Goal: Task Accomplishment & Management: Manage account settings

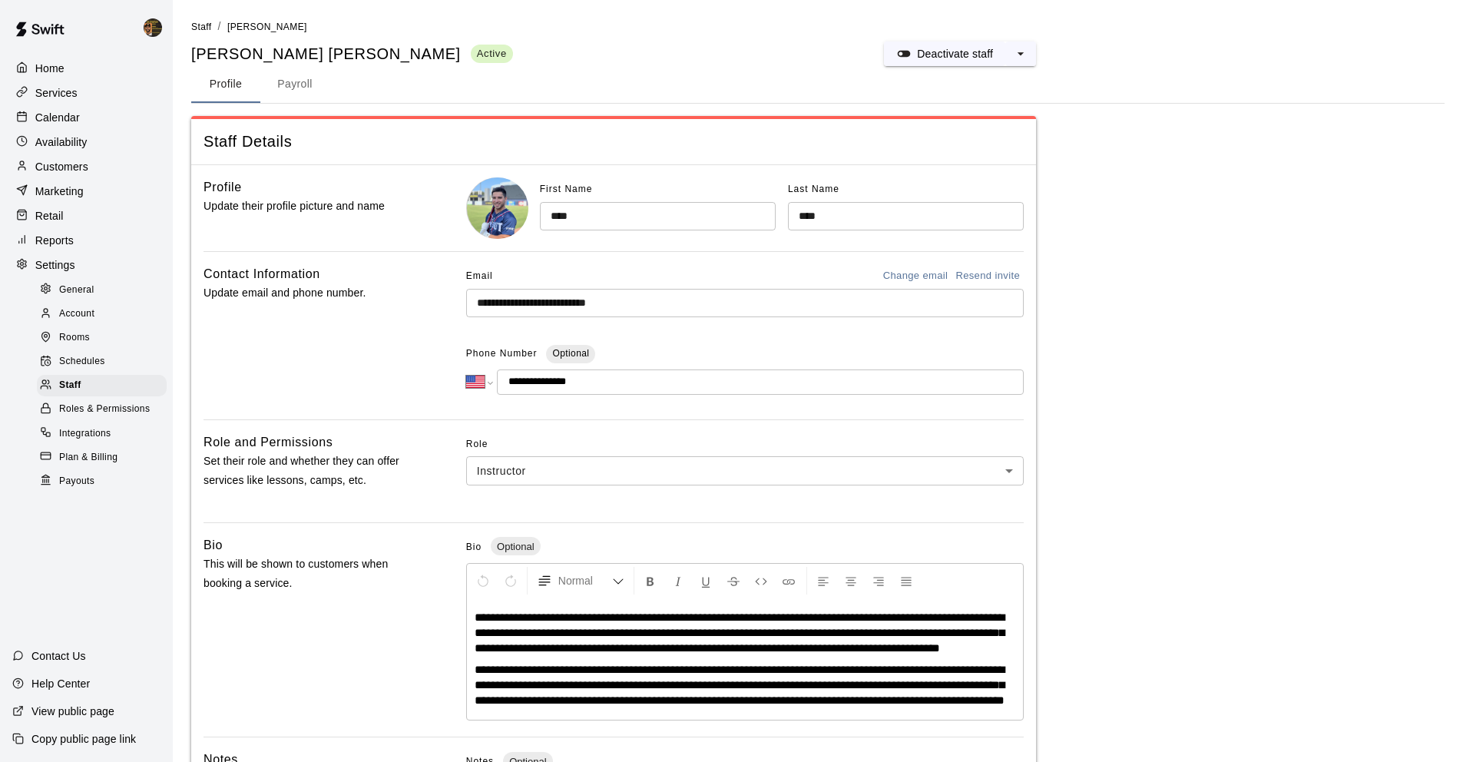
select select "**"
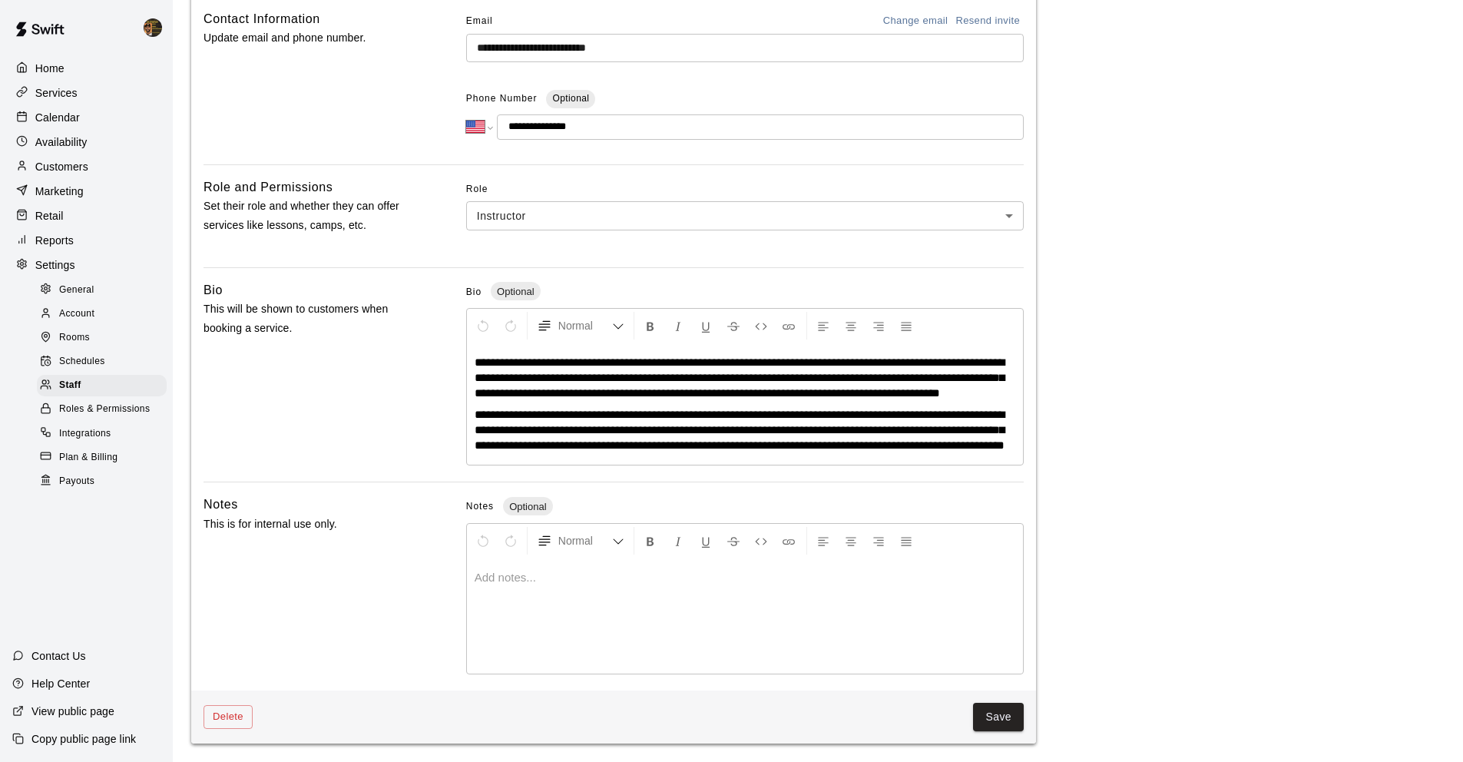
click at [78, 94] on div "Services" at bounding box center [86, 92] width 148 height 23
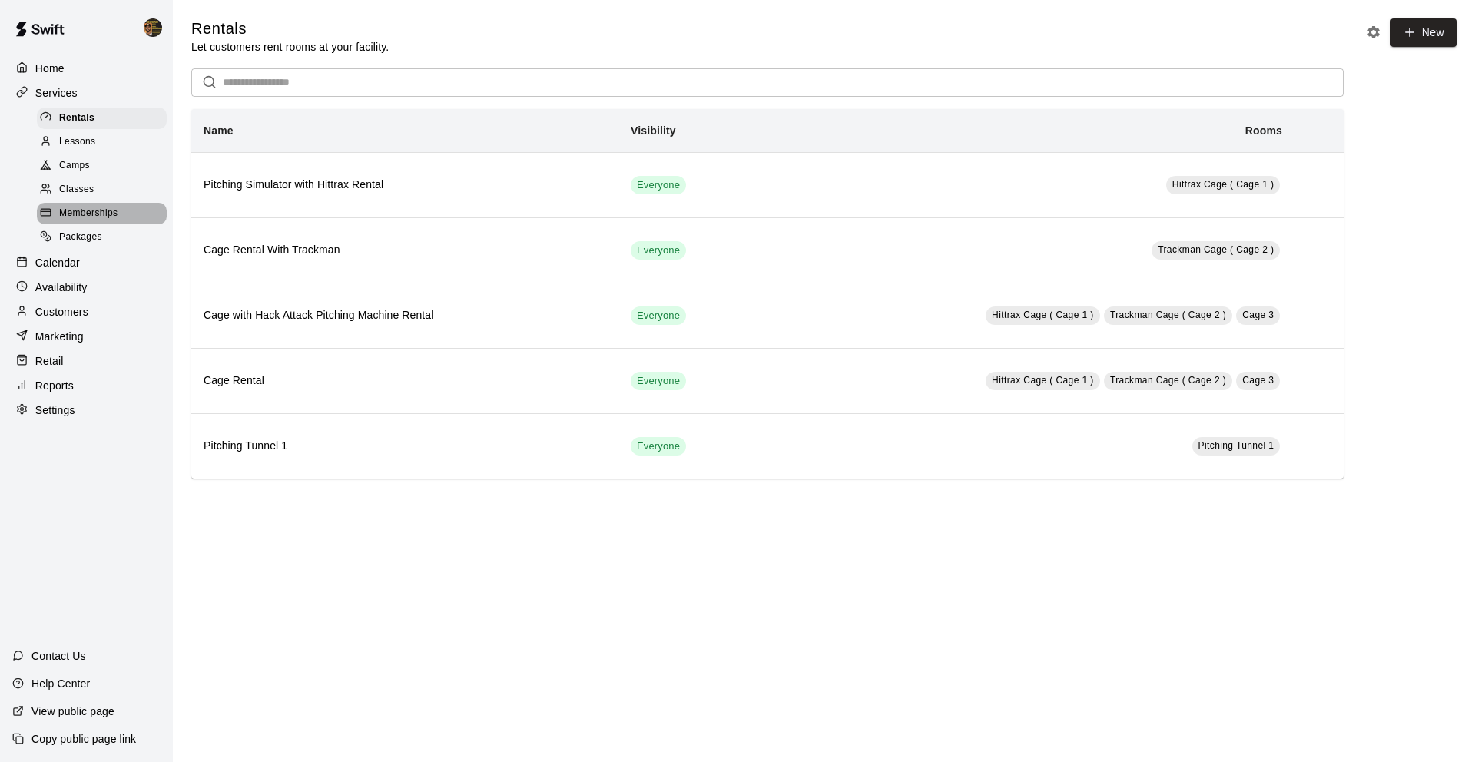
click at [77, 210] on span "Memberships" at bounding box center [88, 213] width 58 height 15
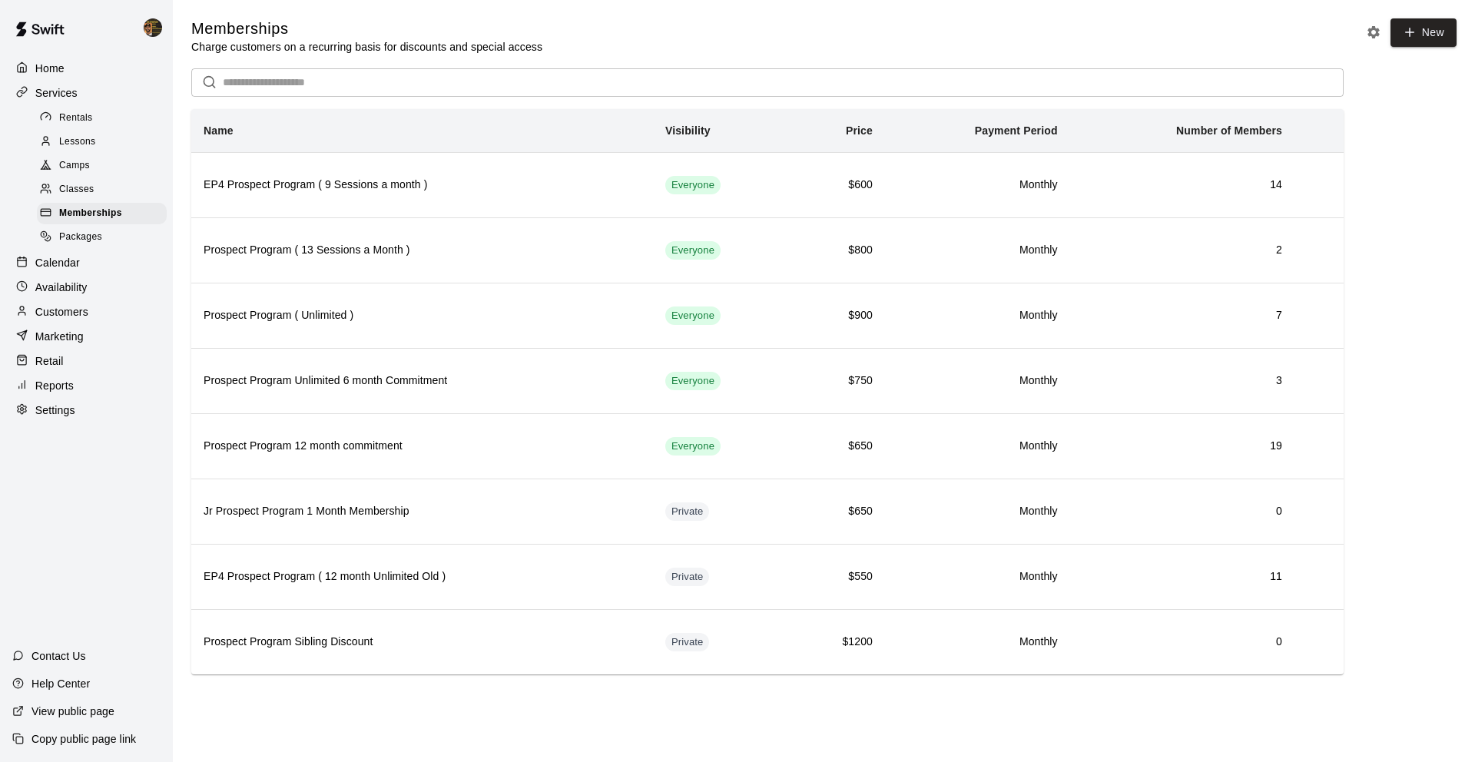
click at [449, 94] on input "text" at bounding box center [783, 82] width 1121 height 28
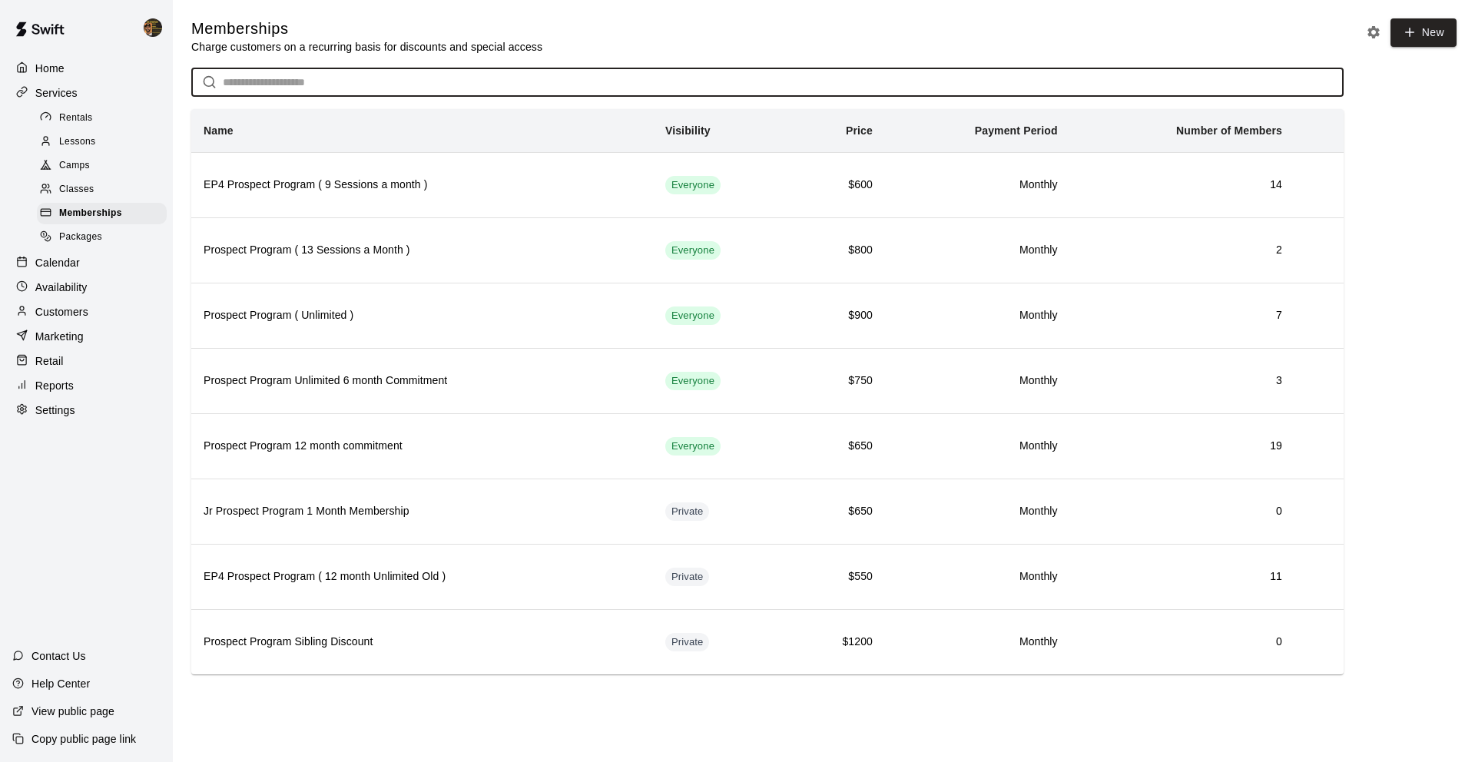
click at [96, 305] on div "Customers" at bounding box center [86, 311] width 148 height 23
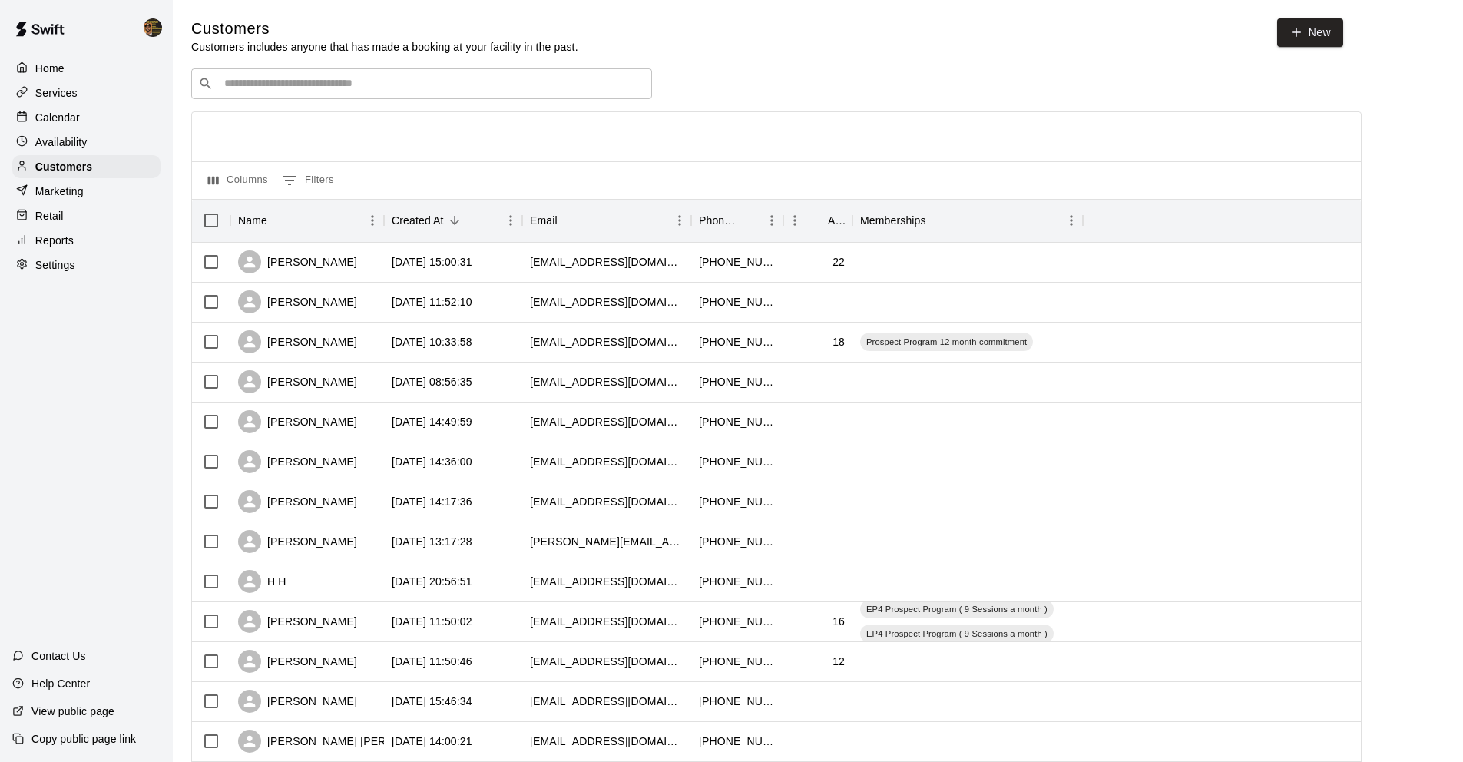
click at [345, 82] on input "Search customers by name or email" at bounding box center [433, 83] width 426 height 15
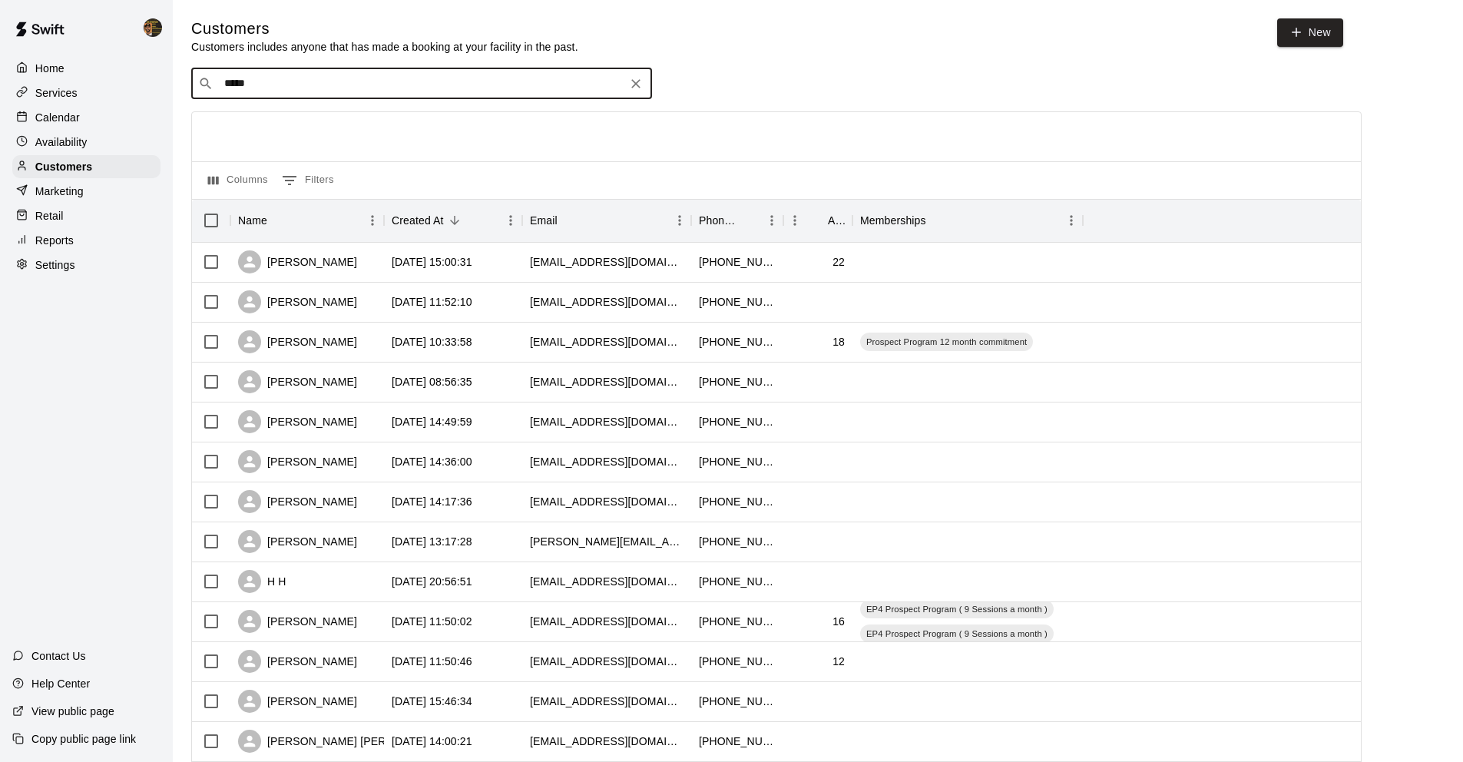
type input "******"
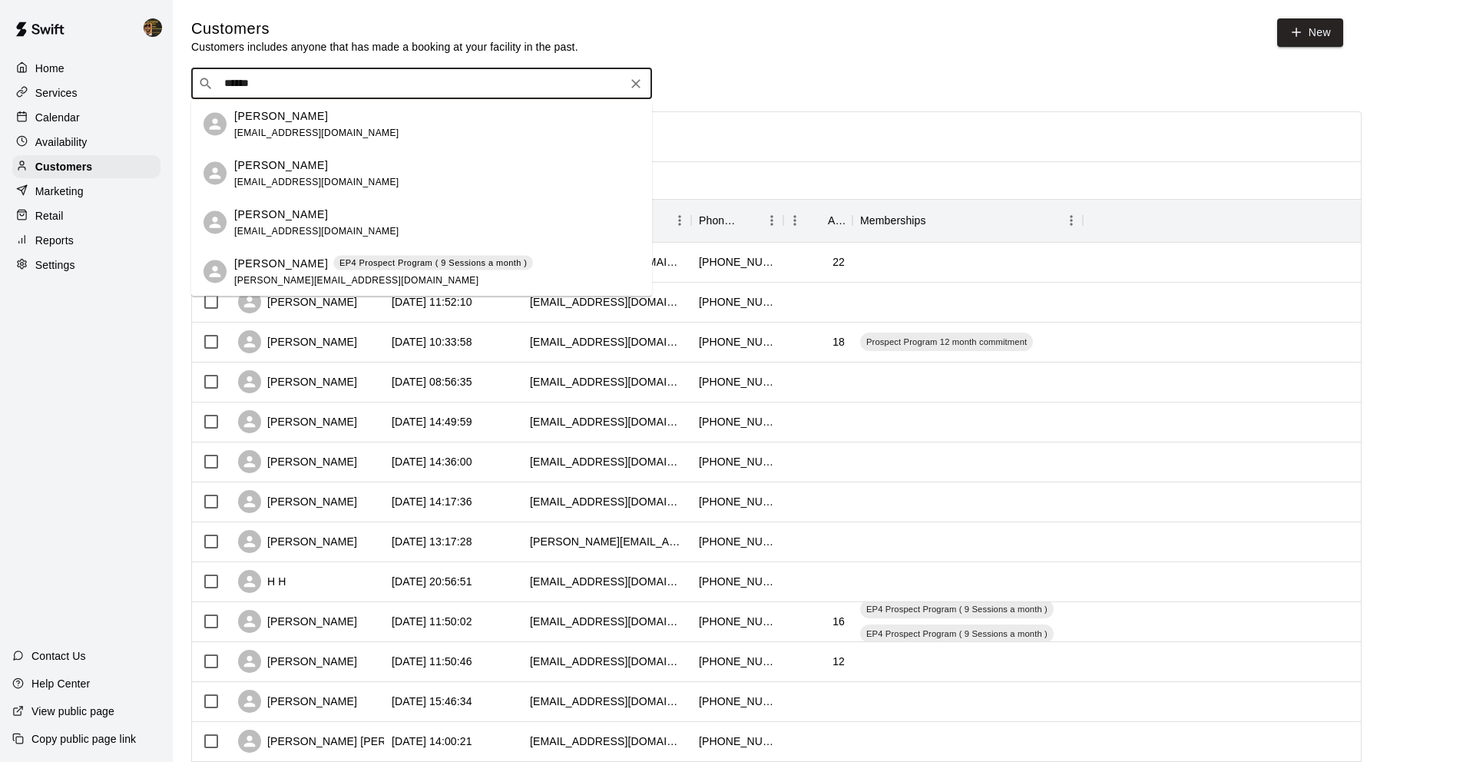
click at [383, 259] on p "EP4 Prospect Program ( 9 Sessions a month )" at bounding box center [434, 263] width 188 height 13
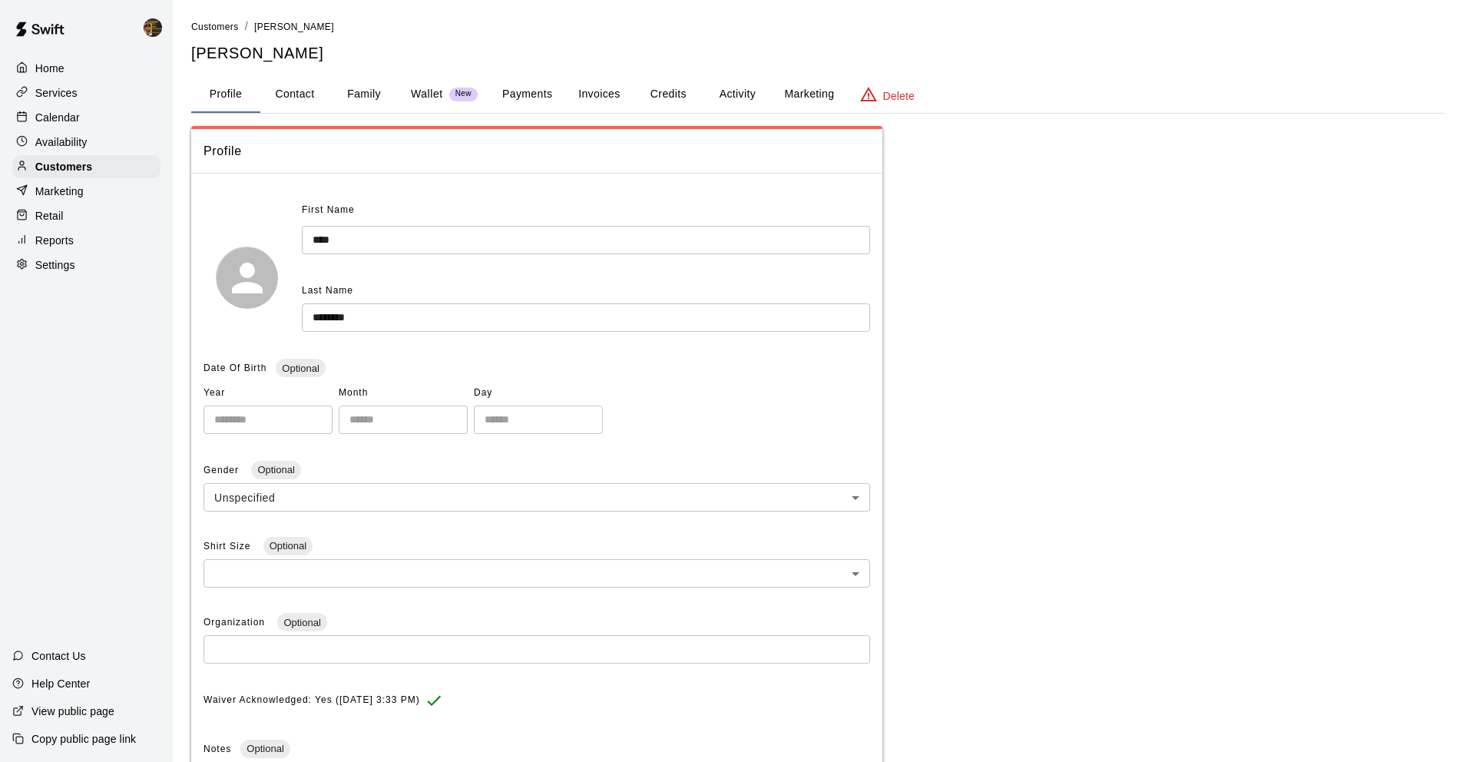
click at [669, 89] on button "Credits" at bounding box center [668, 94] width 69 height 37
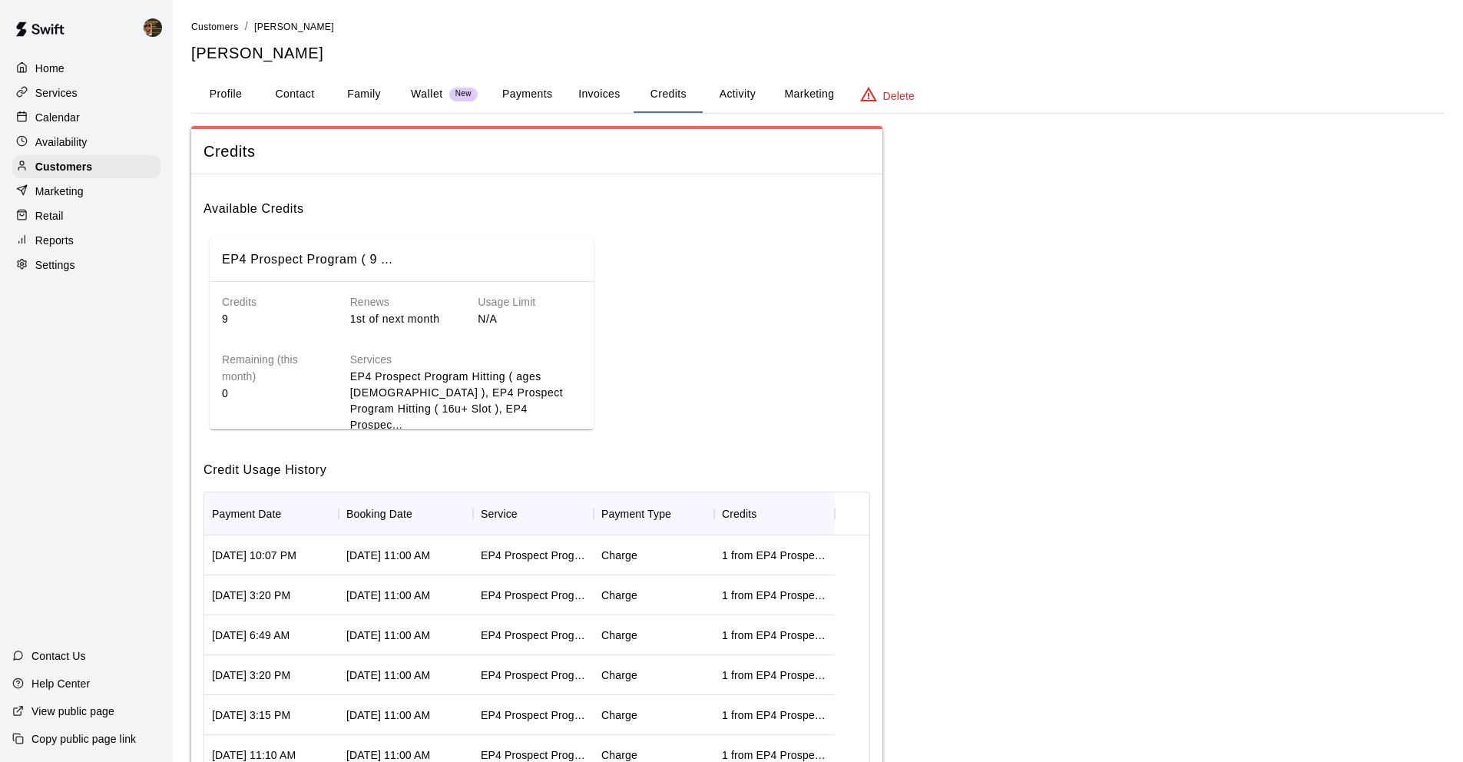
click at [602, 92] on button "Invoices" at bounding box center [599, 94] width 69 height 37
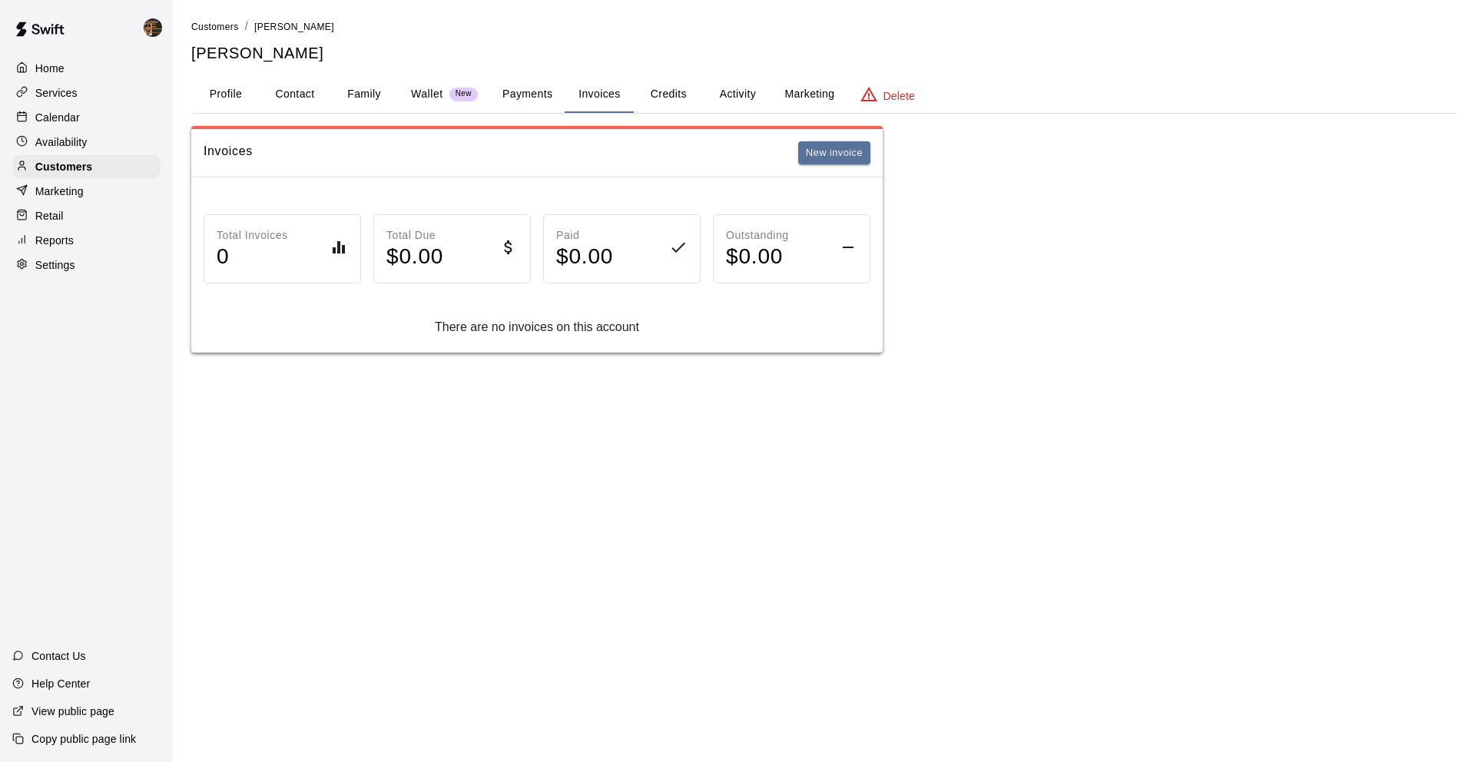
click at [558, 94] on button "Payments" at bounding box center [527, 94] width 75 height 37
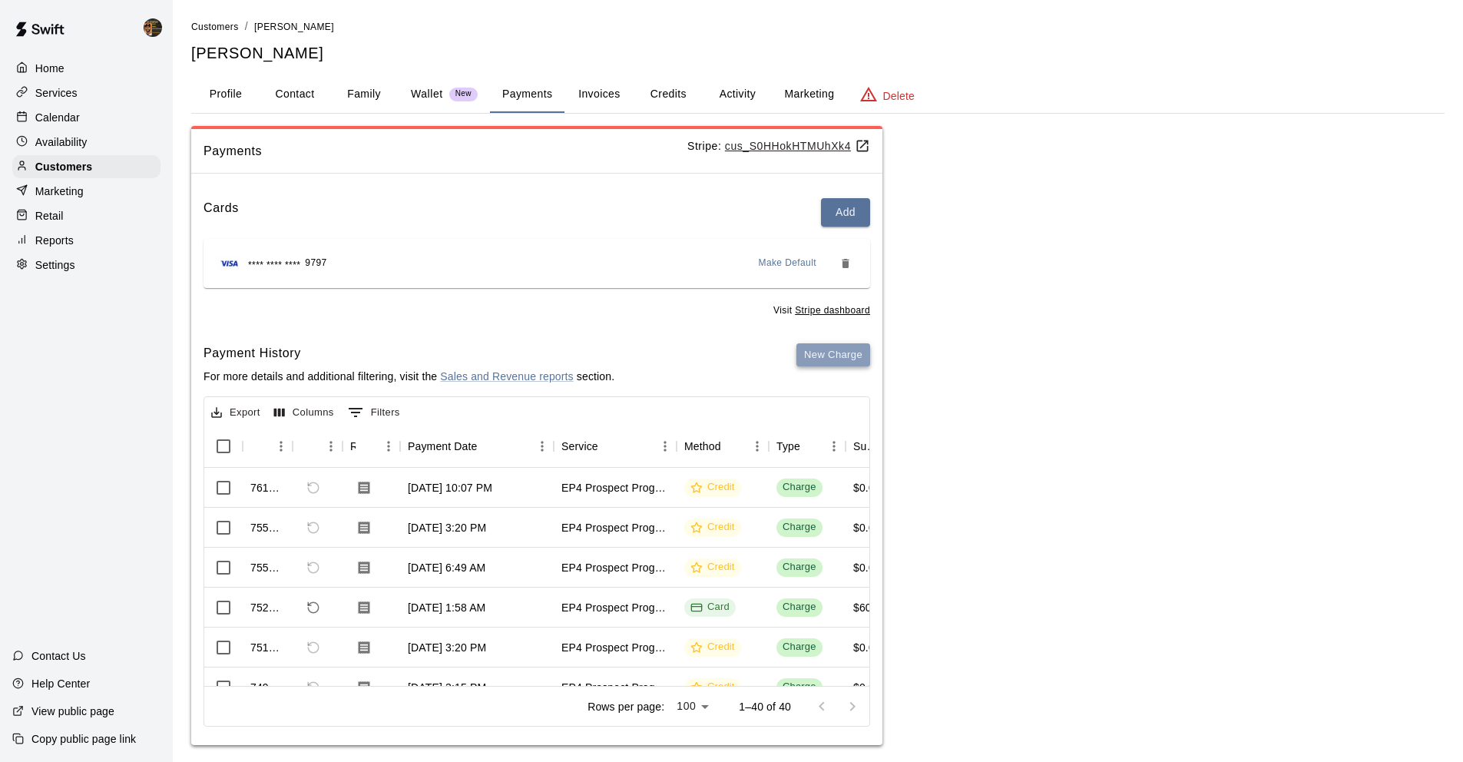
click at [836, 359] on button "New Charge" at bounding box center [834, 355] width 74 height 24
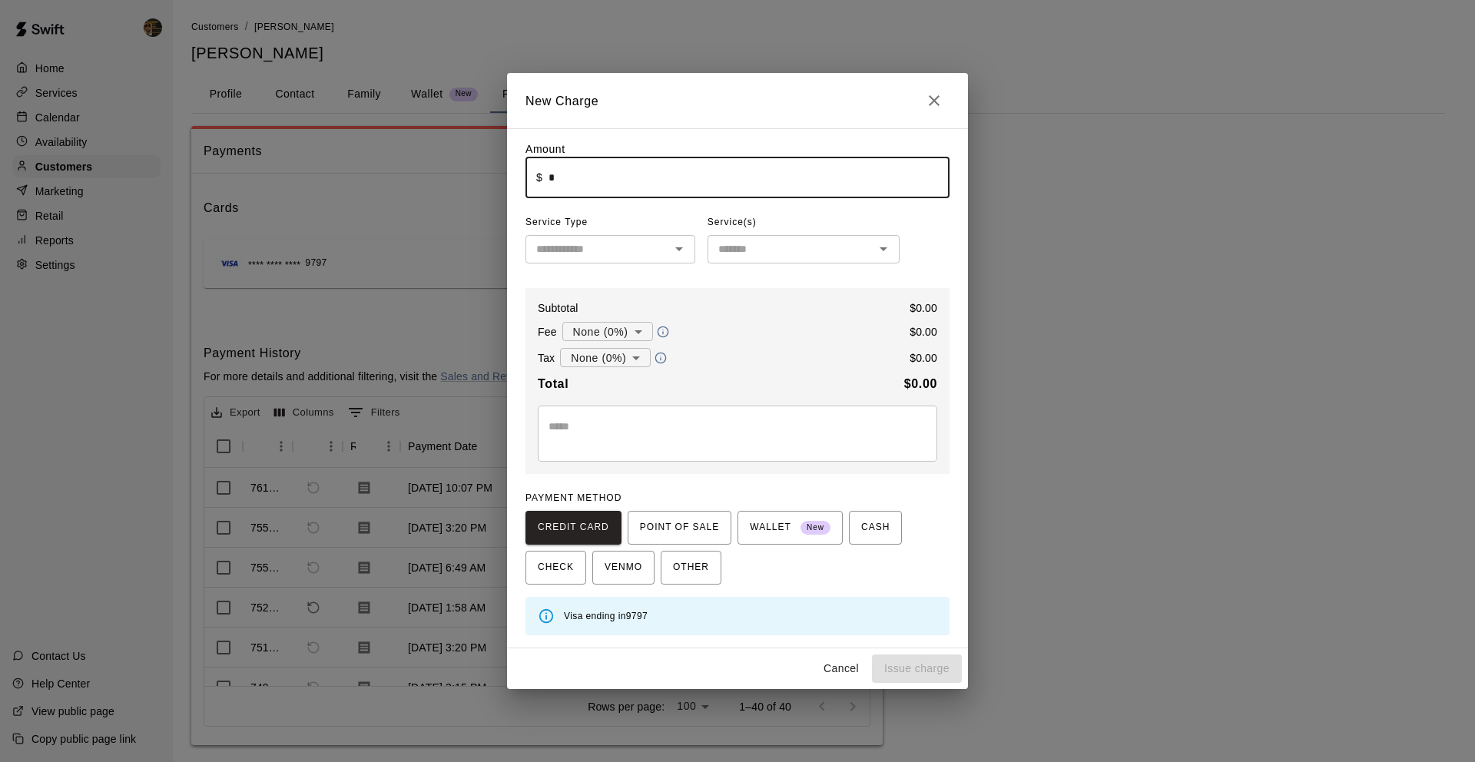
click at [639, 182] on input "*" at bounding box center [748, 177] width 401 height 41
type input "*****"
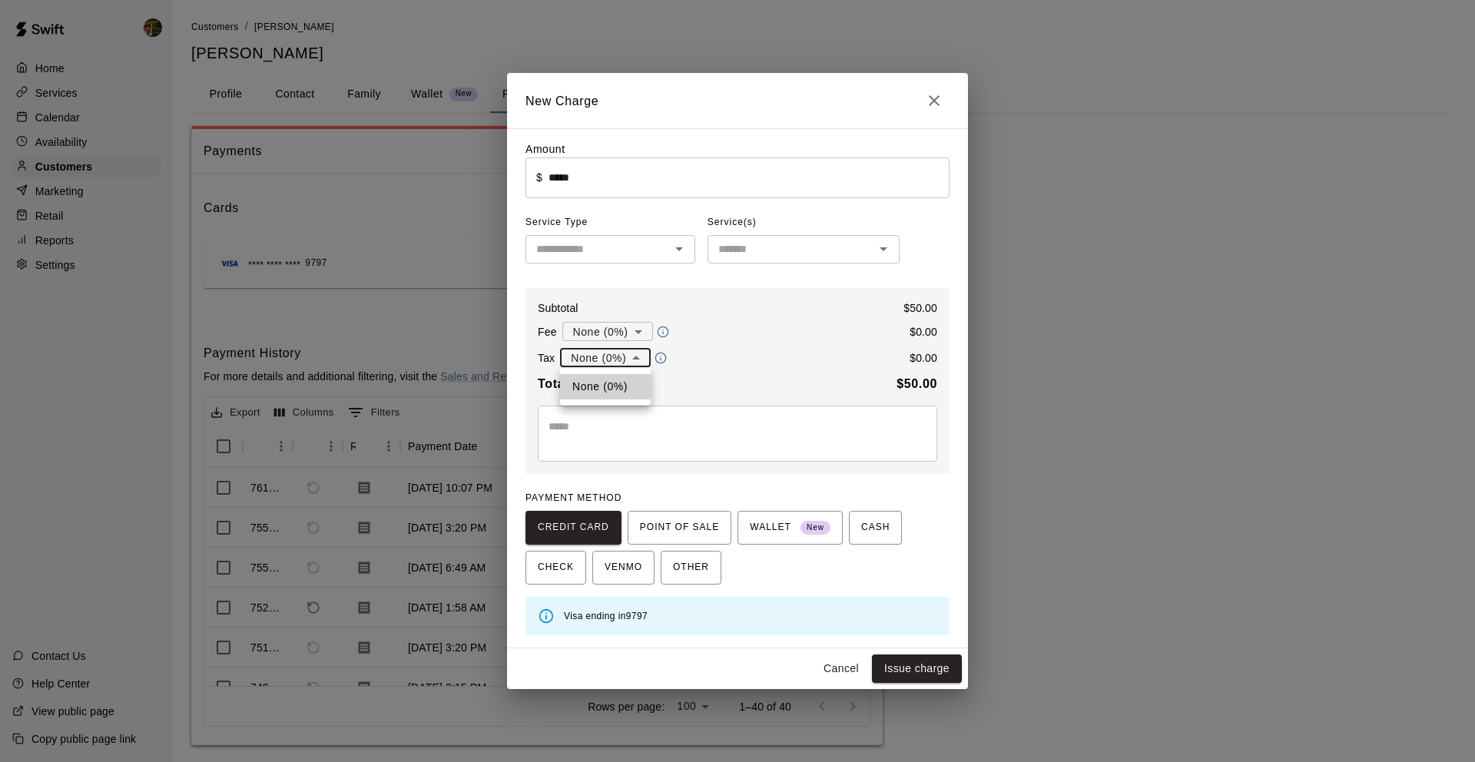
click at [626, 361] on body "Home Services Calendar Availability Customers Marketing Retail Reports Settings…" at bounding box center [737, 388] width 1475 height 776
click at [622, 343] on div at bounding box center [737, 381] width 1475 height 762
click at [621, 340] on body "Home Services Calendar Availability Customers Marketing Retail Reports Settings…" at bounding box center [737, 388] width 1475 height 776
click at [627, 380] on li "Processing Fee ( 3.4 % )" at bounding box center [606, 385] width 140 height 25
type input "**********"
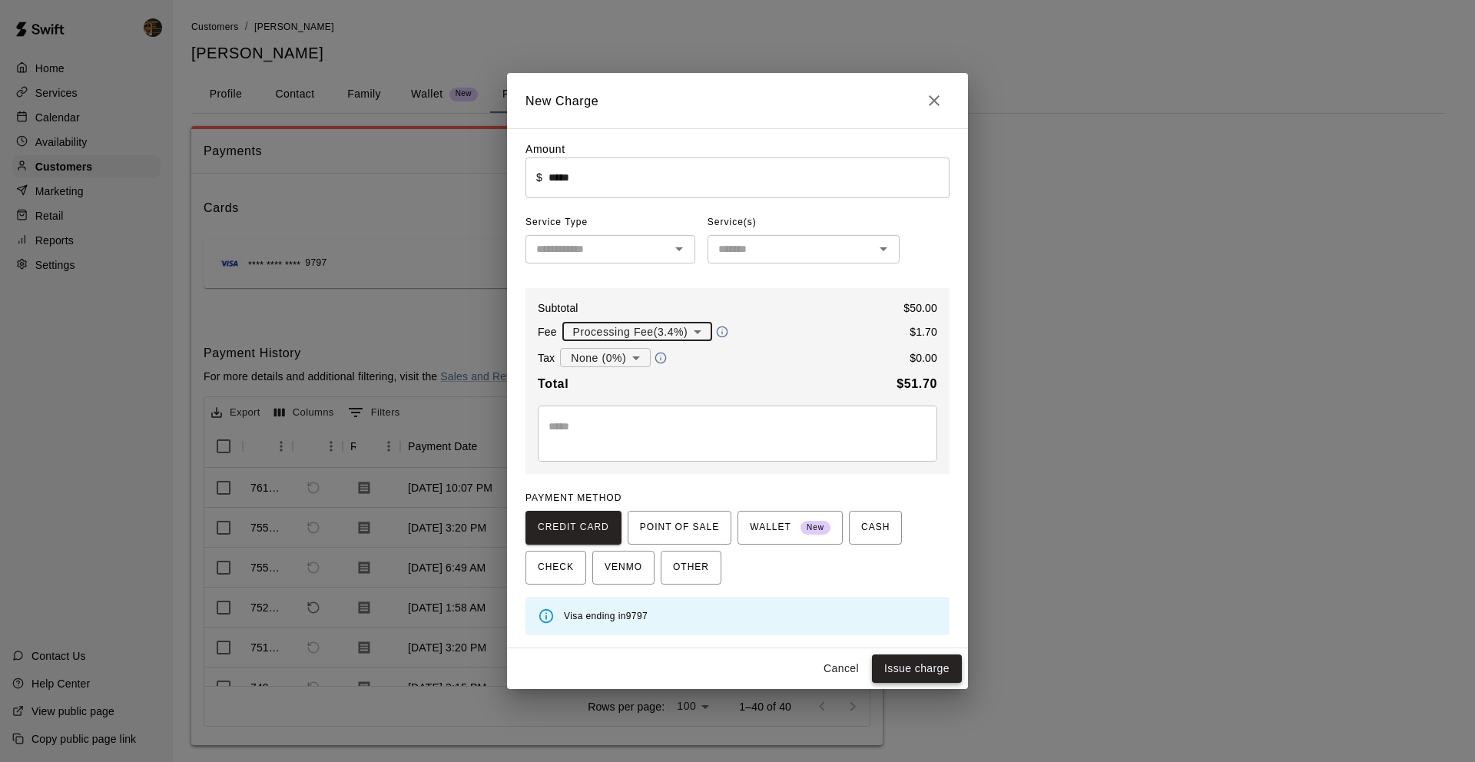
click at [923, 667] on button "Issue charge" at bounding box center [917, 668] width 90 height 28
type input "*"
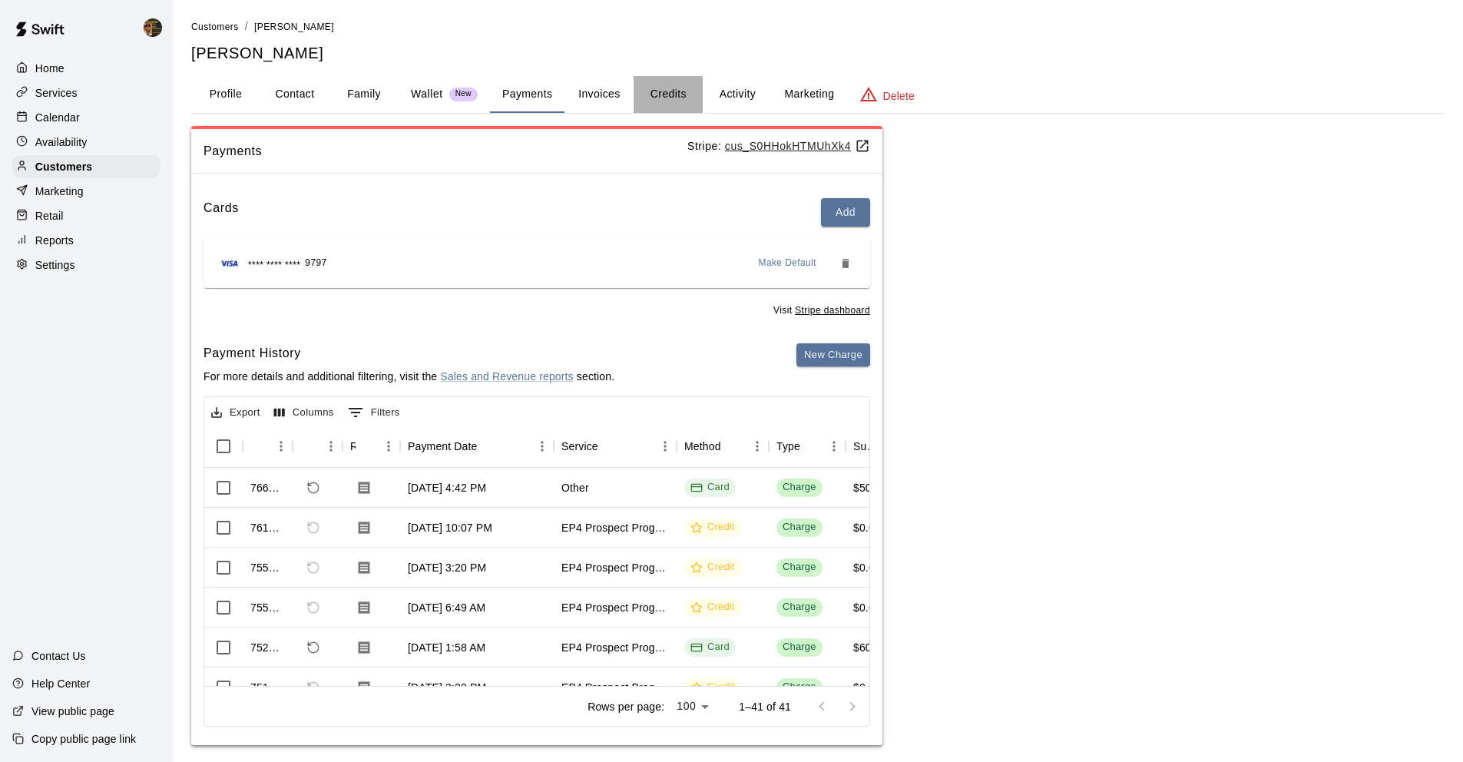
click at [660, 99] on button "Credits" at bounding box center [668, 94] width 69 height 37
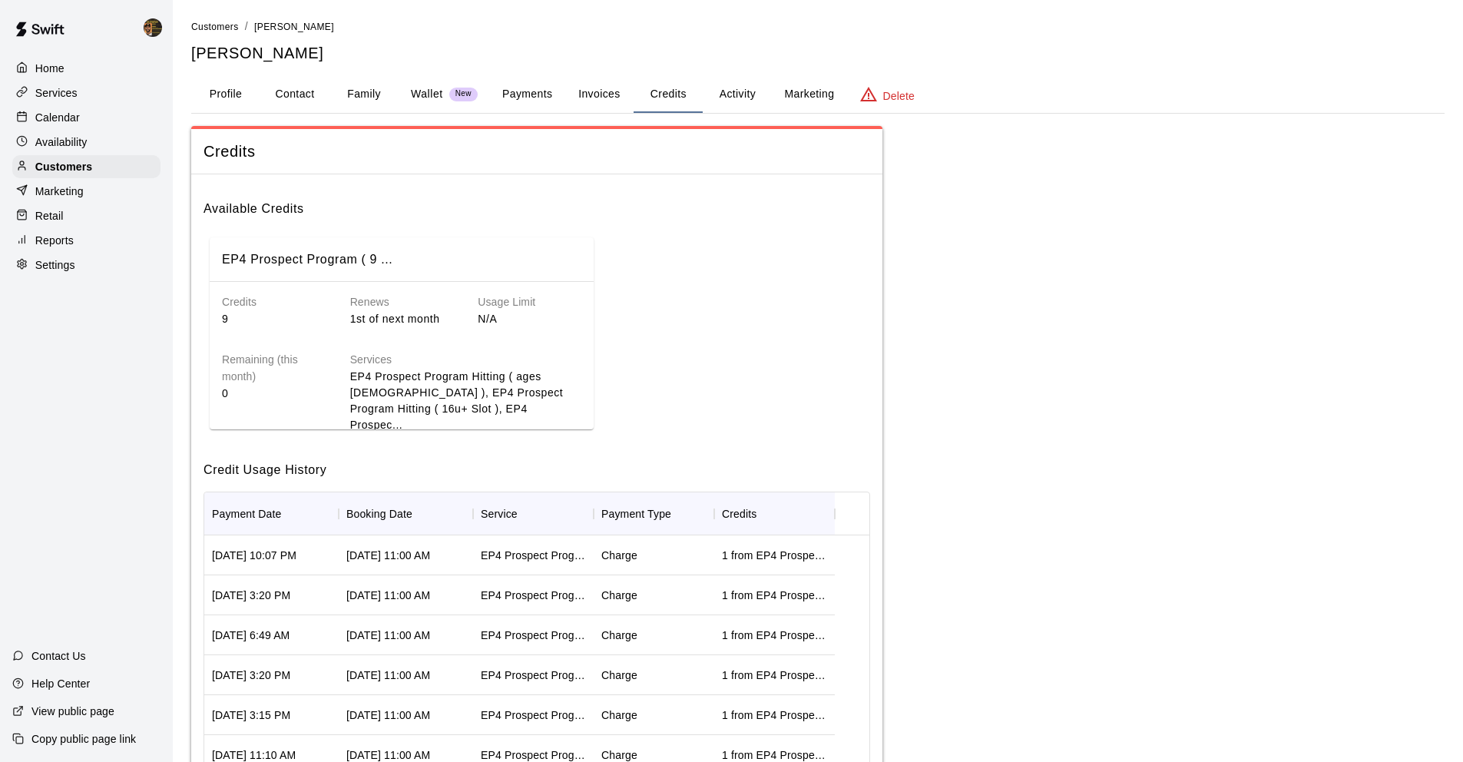
click at [726, 100] on button "Activity" at bounding box center [737, 94] width 69 height 37
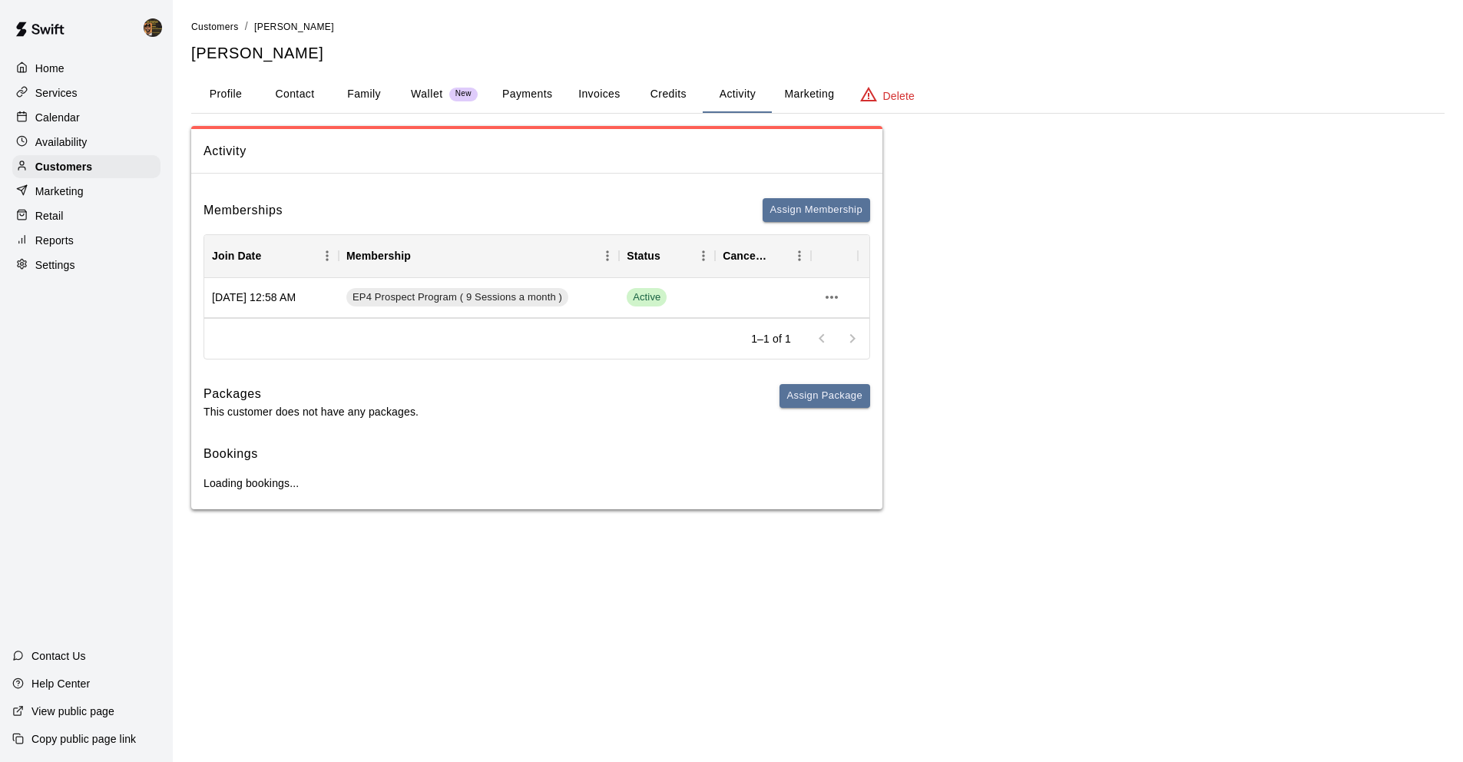
click at [661, 99] on button "Credits" at bounding box center [668, 94] width 69 height 37
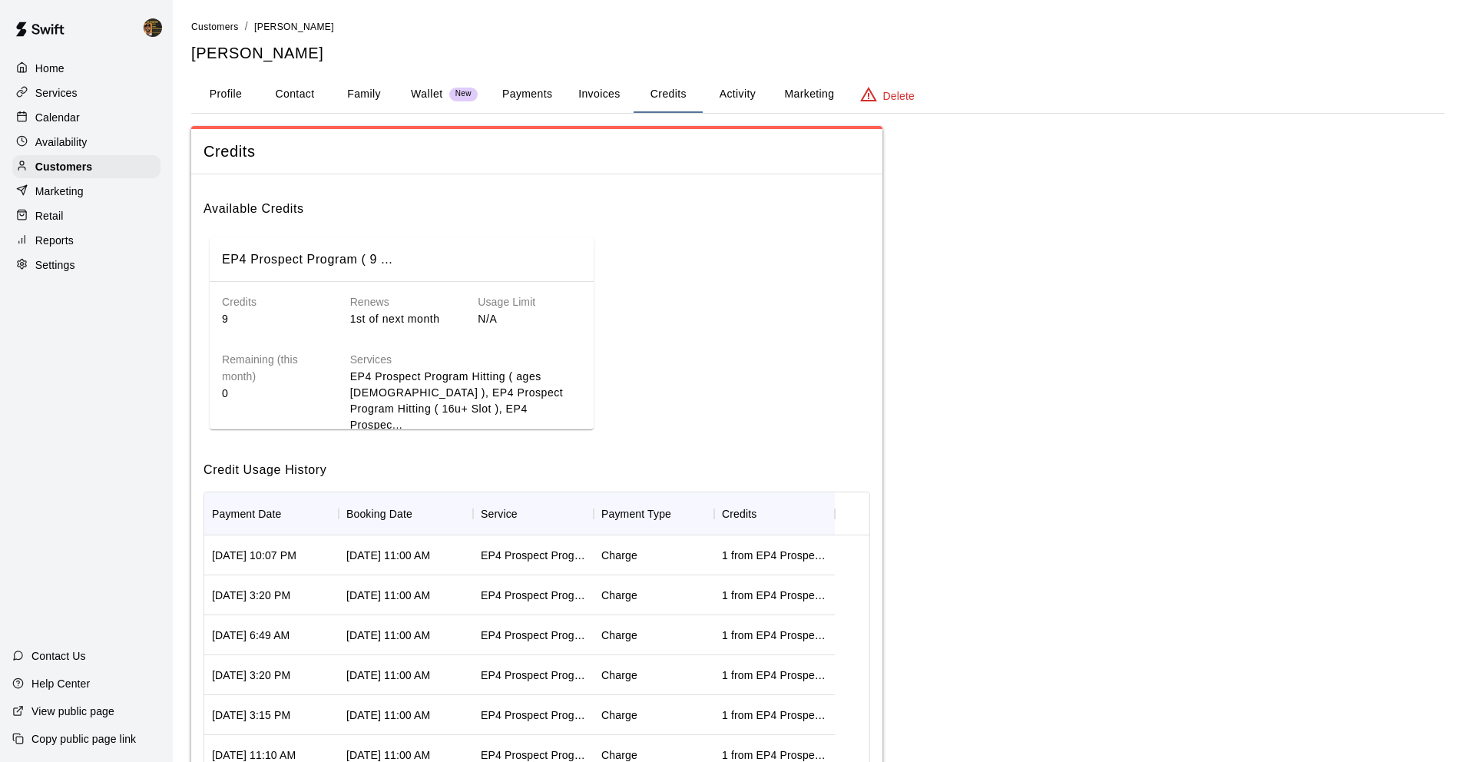
click at [608, 100] on button "Invoices" at bounding box center [599, 94] width 69 height 37
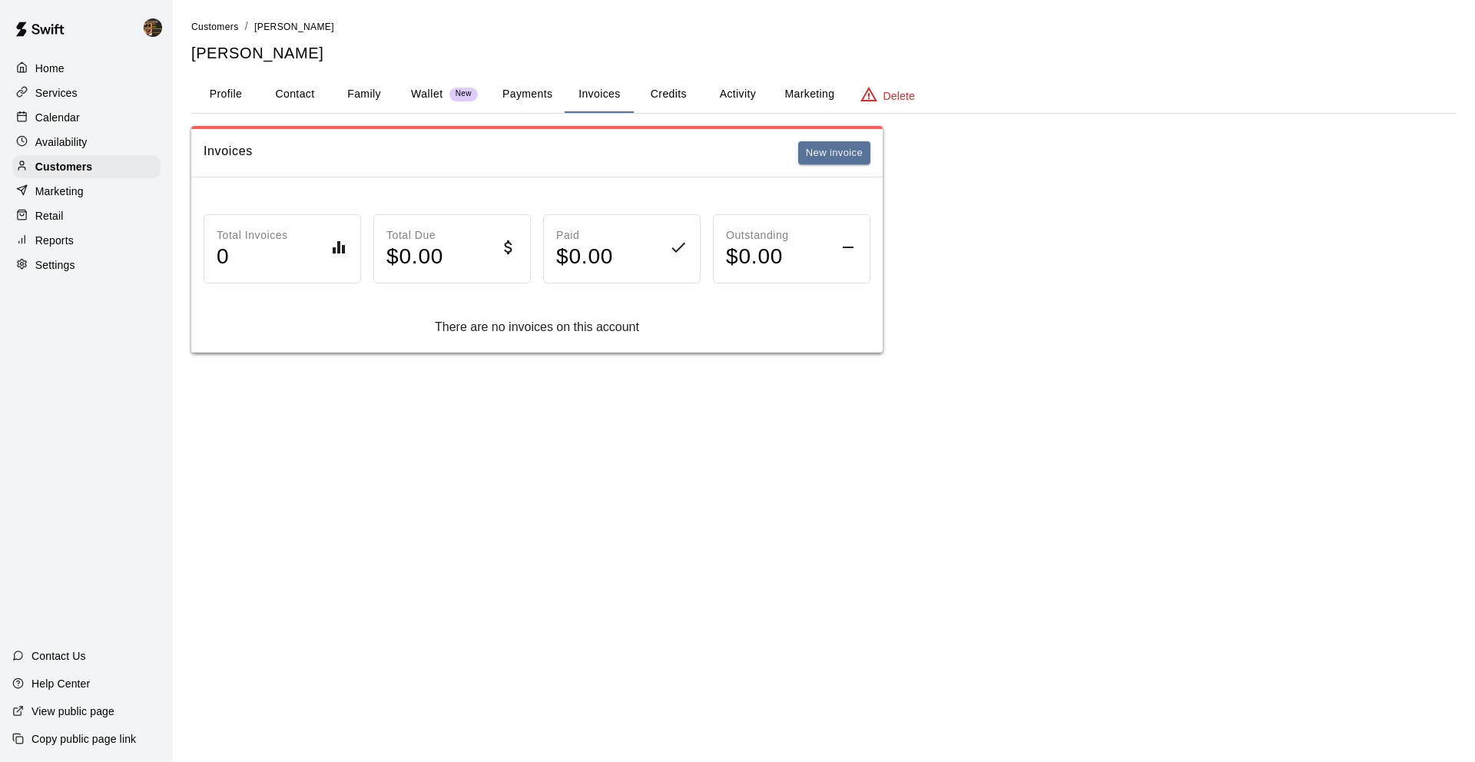
click at [540, 98] on button "Payments" at bounding box center [527, 94] width 75 height 37
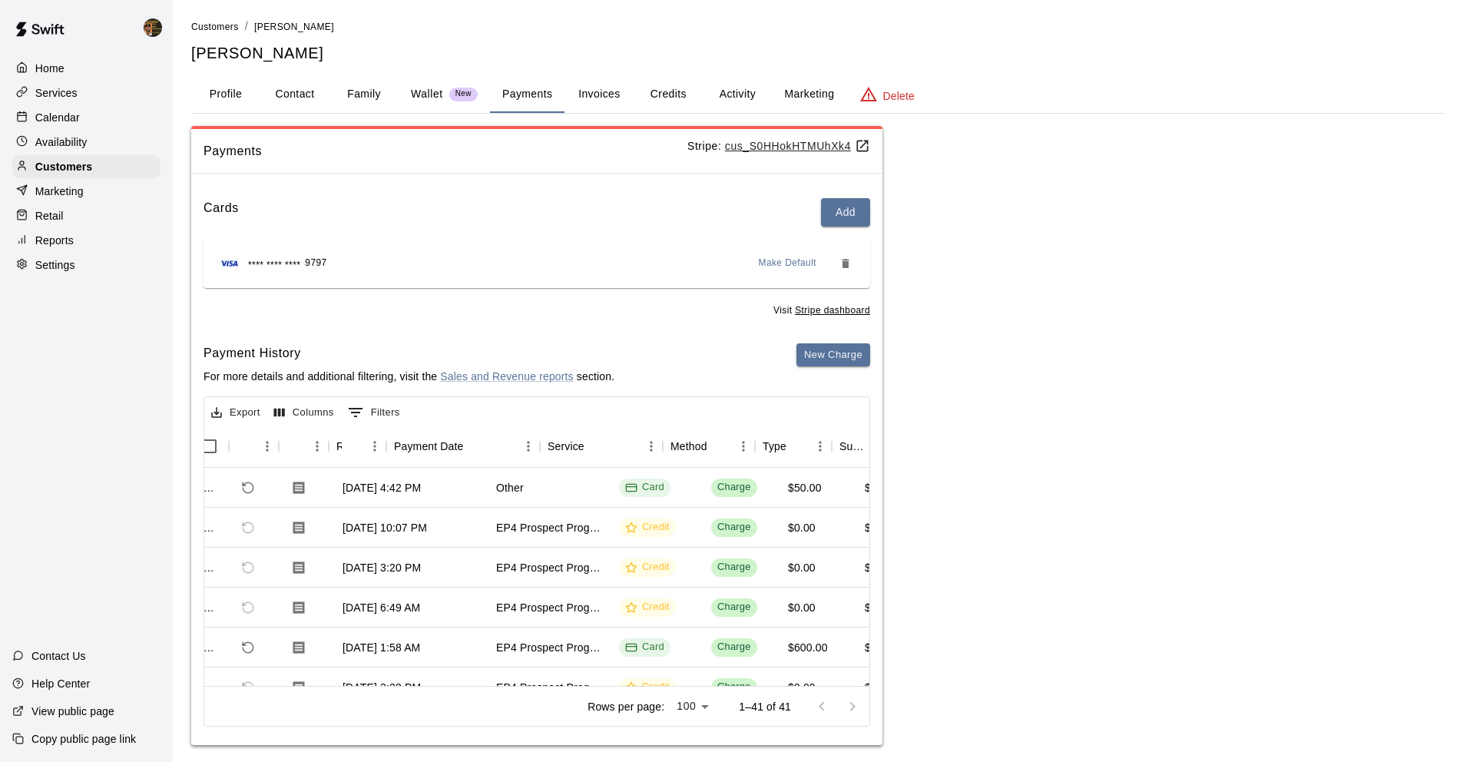
scroll to position [0, 14]
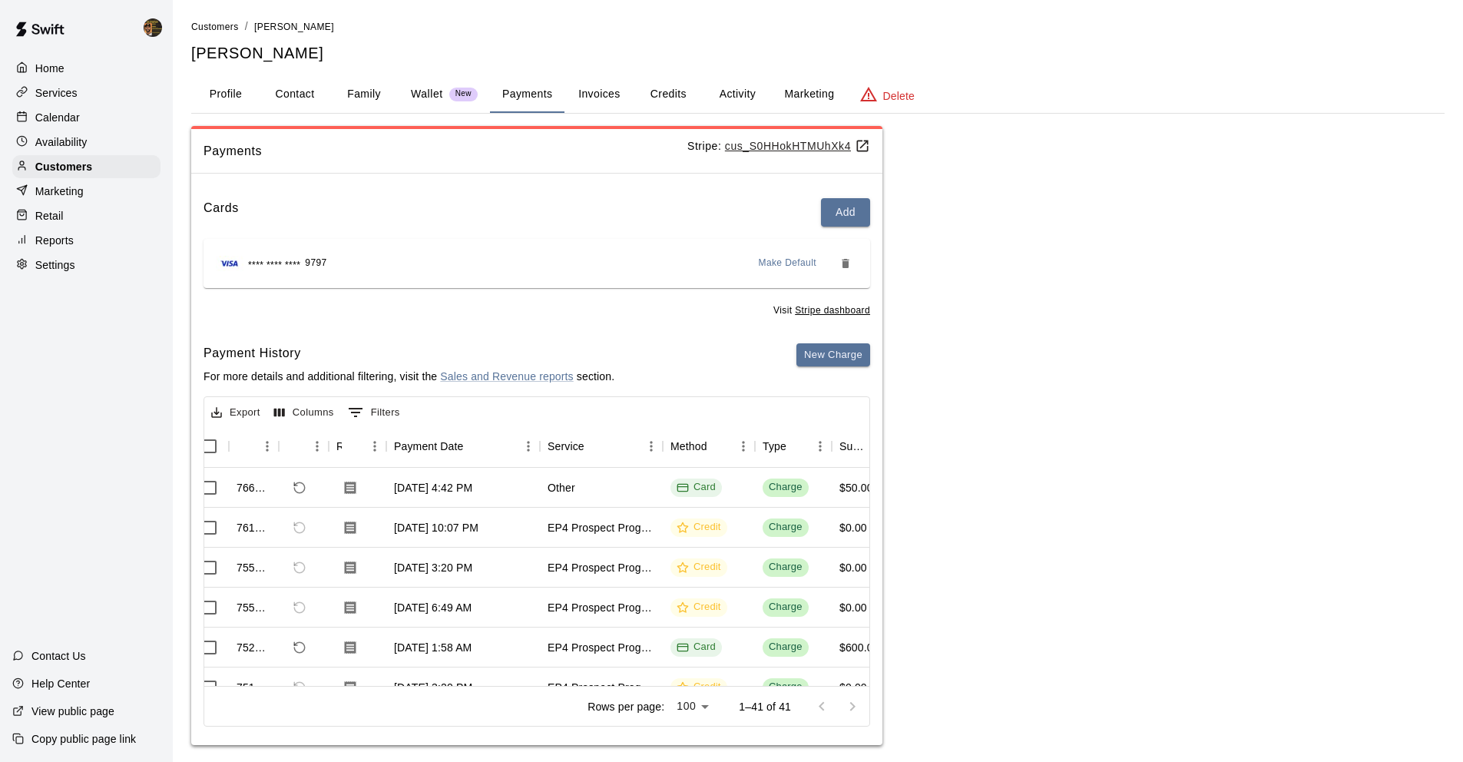
click at [595, 91] on button "Invoices" at bounding box center [599, 94] width 69 height 37
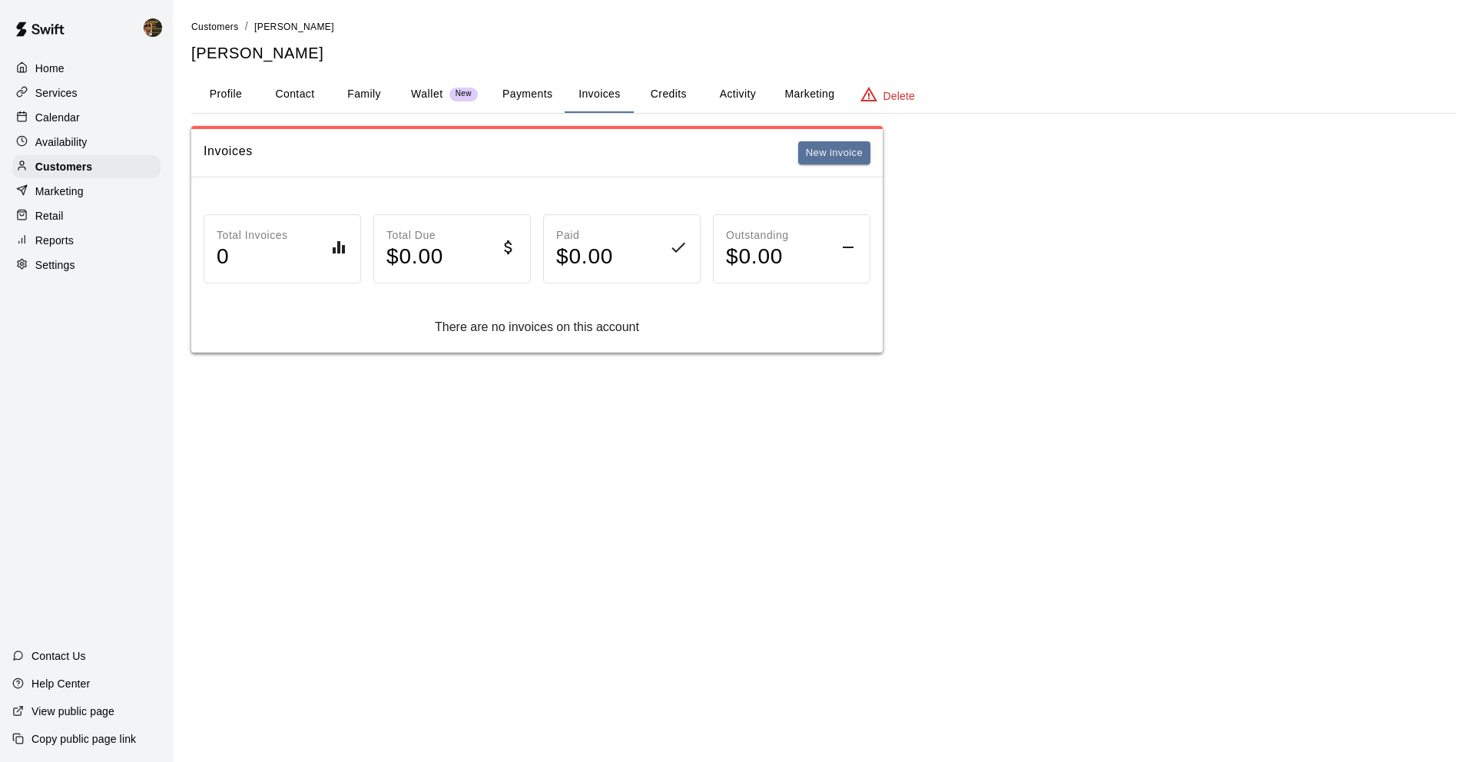
click at [665, 94] on button "Credits" at bounding box center [668, 94] width 69 height 37
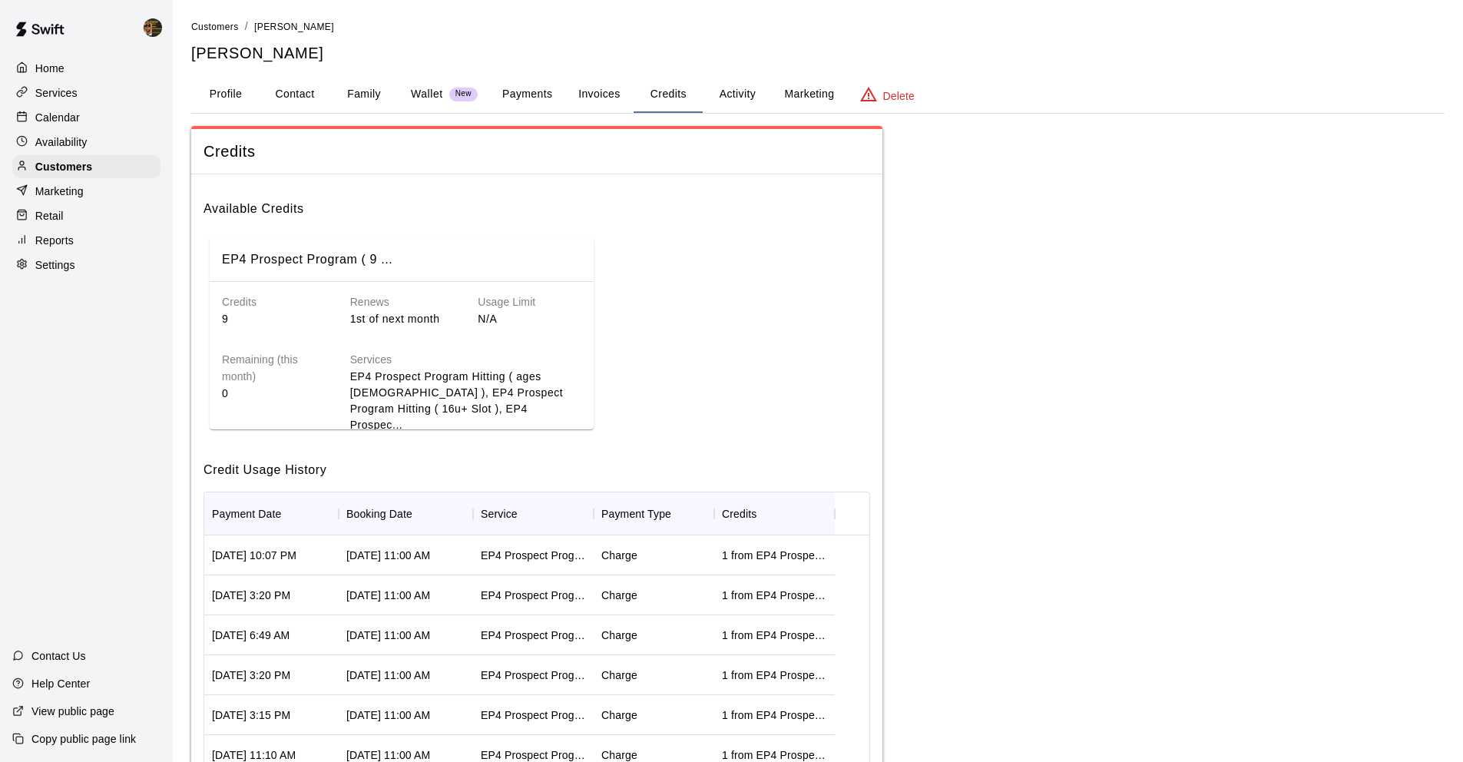
click at [730, 98] on button "Activity" at bounding box center [737, 94] width 69 height 37
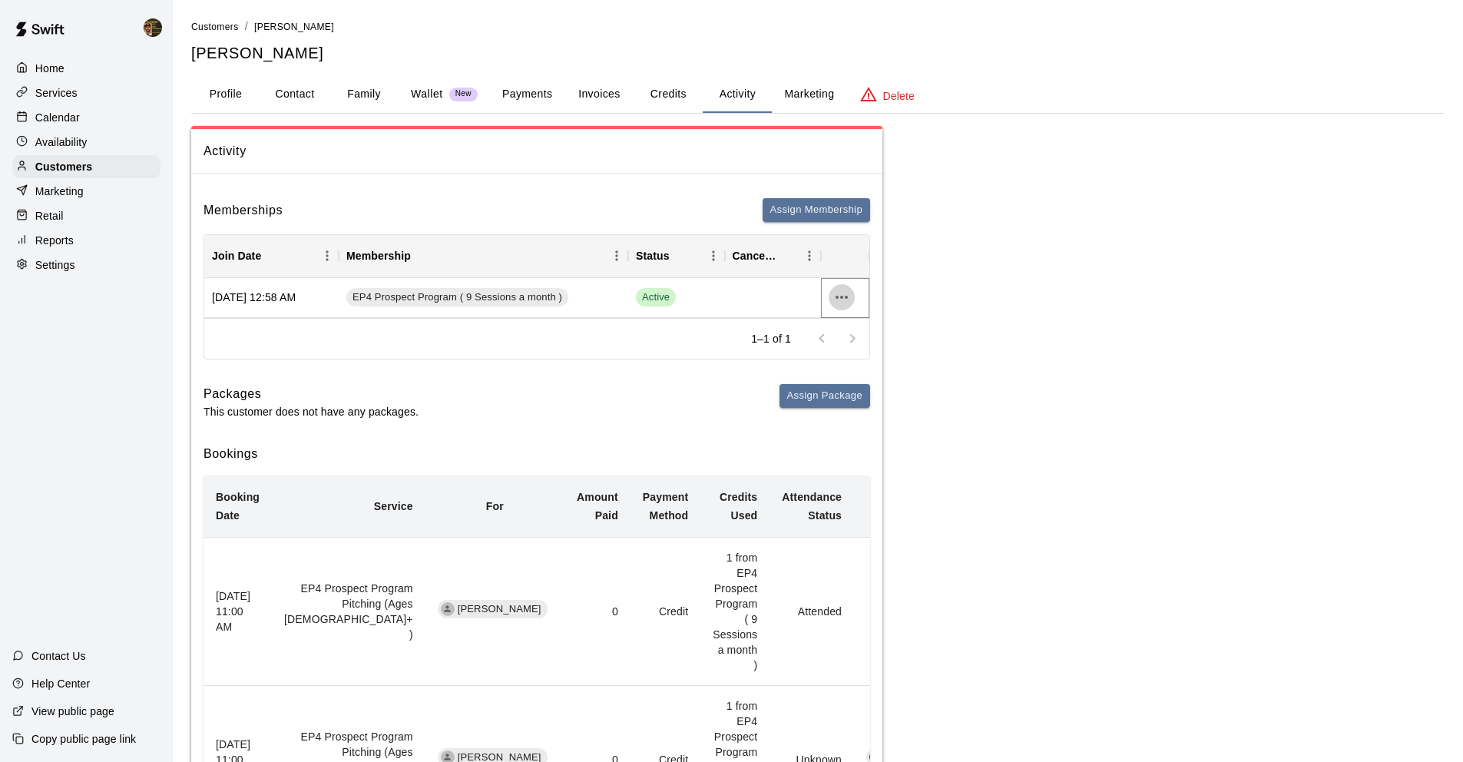
click at [841, 297] on icon "more actions" at bounding box center [842, 297] width 12 height 3
click at [852, 346] on li "Cancel" at bounding box center [872, 354] width 87 height 25
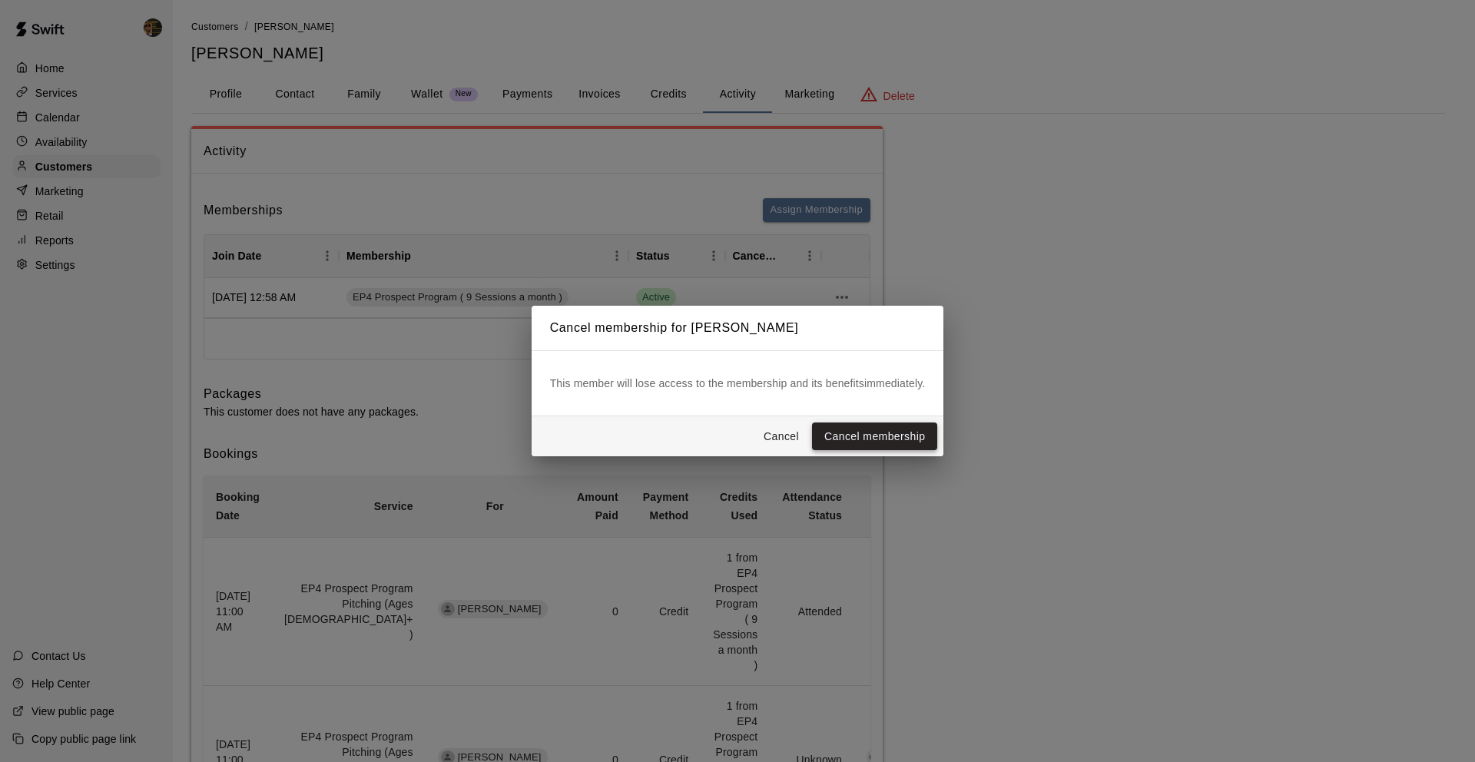
click at [907, 430] on button "Cancel membership" at bounding box center [874, 436] width 125 height 28
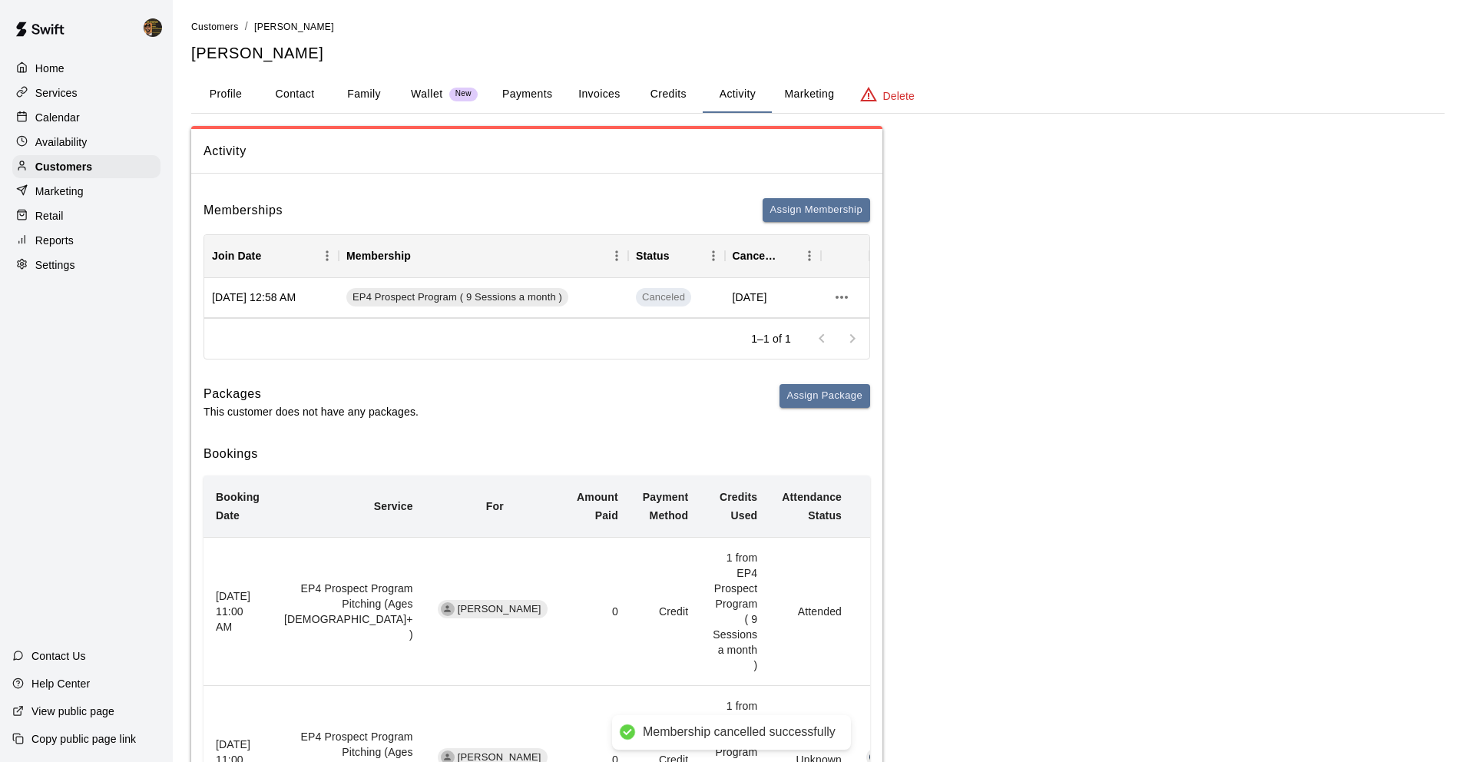
click at [544, 98] on button "Payments" at bounding box center [527, 94] width 75 height 37
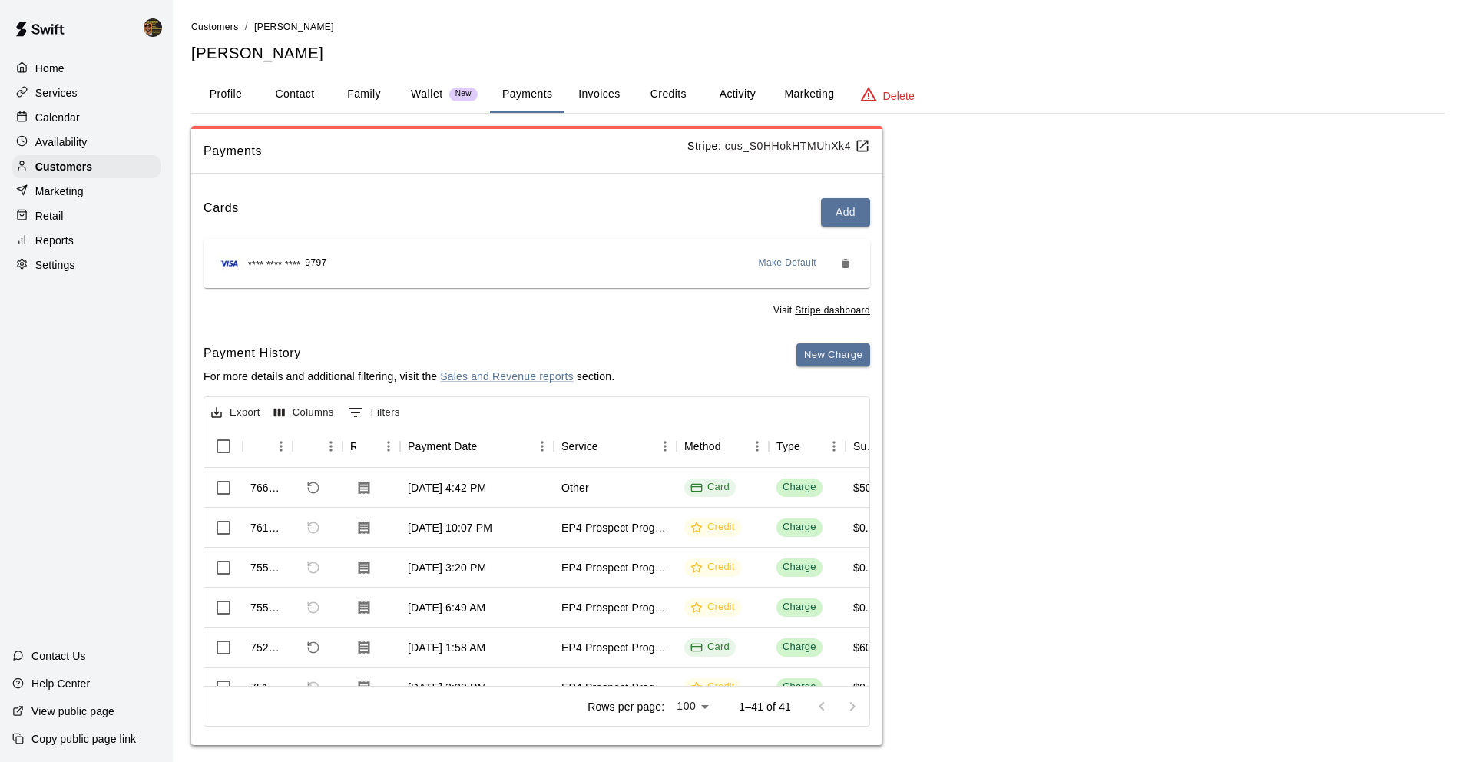
click at [793, 147] on u "cus_S0HHokHTMUhXk4" at bounding box center [797, 146] width 145 height 12
click at [809, 140] on u "cus_S0HHokHTMUhXk4" at bounding box center [797, 146] width 145 height 12
click at [71, 170] on p "Customers" at bounding box center [63, 166] width 57 height 15
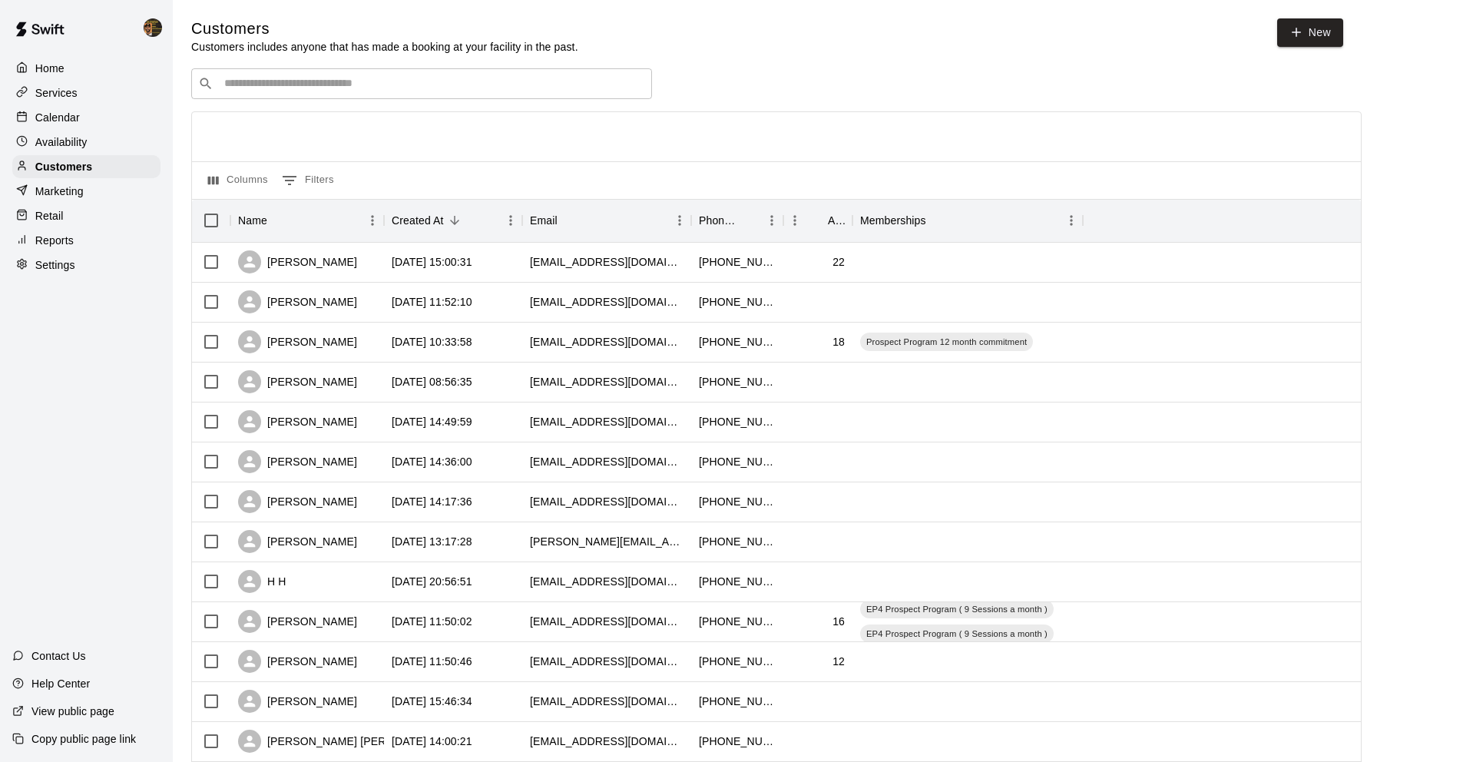
click at [394, 94] on div "​ ​" at bounding box center [421, 83] width 461 height 31
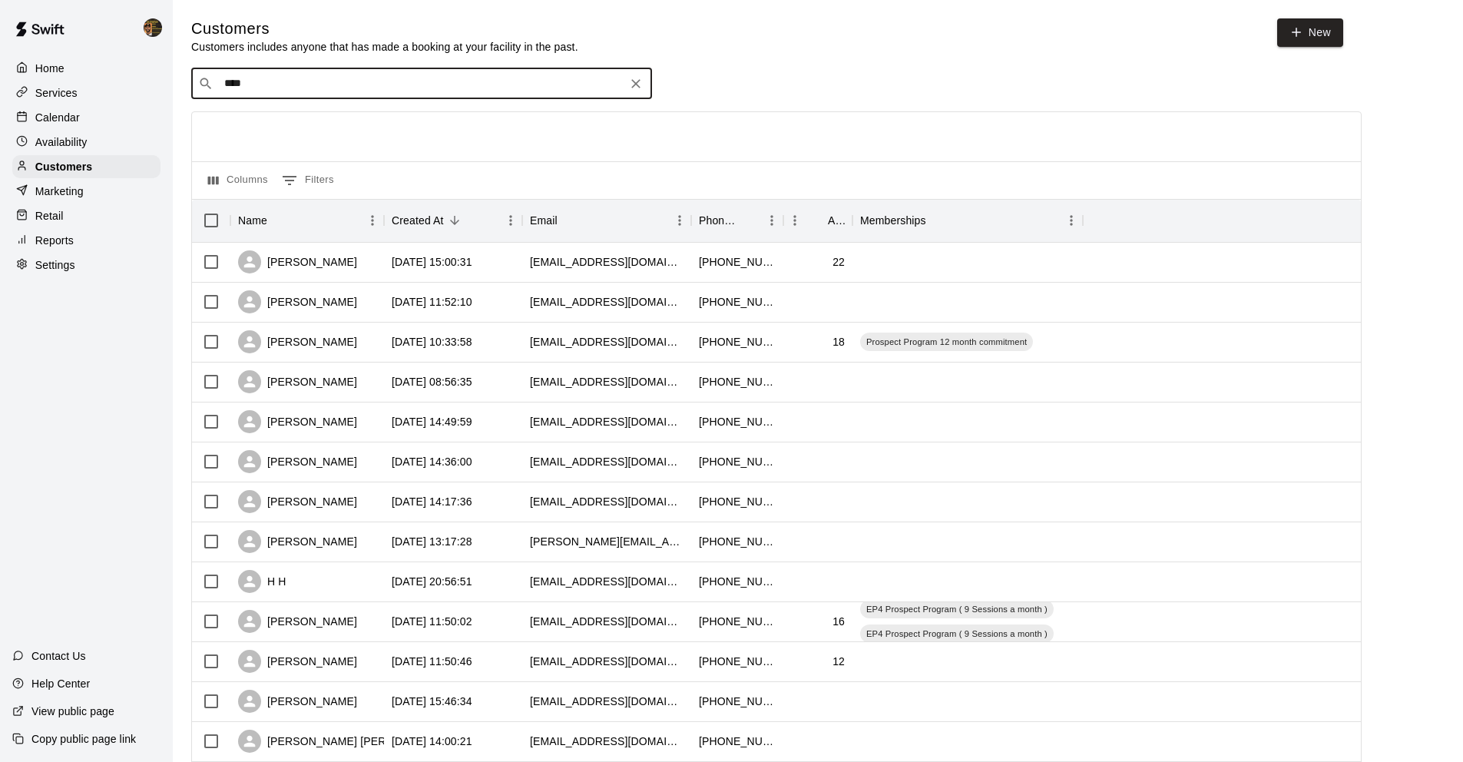
type input "*****"
click at [316, 121] on div "[PERSON_NAME]" at bounding box center [316, 116] width 165 height 16
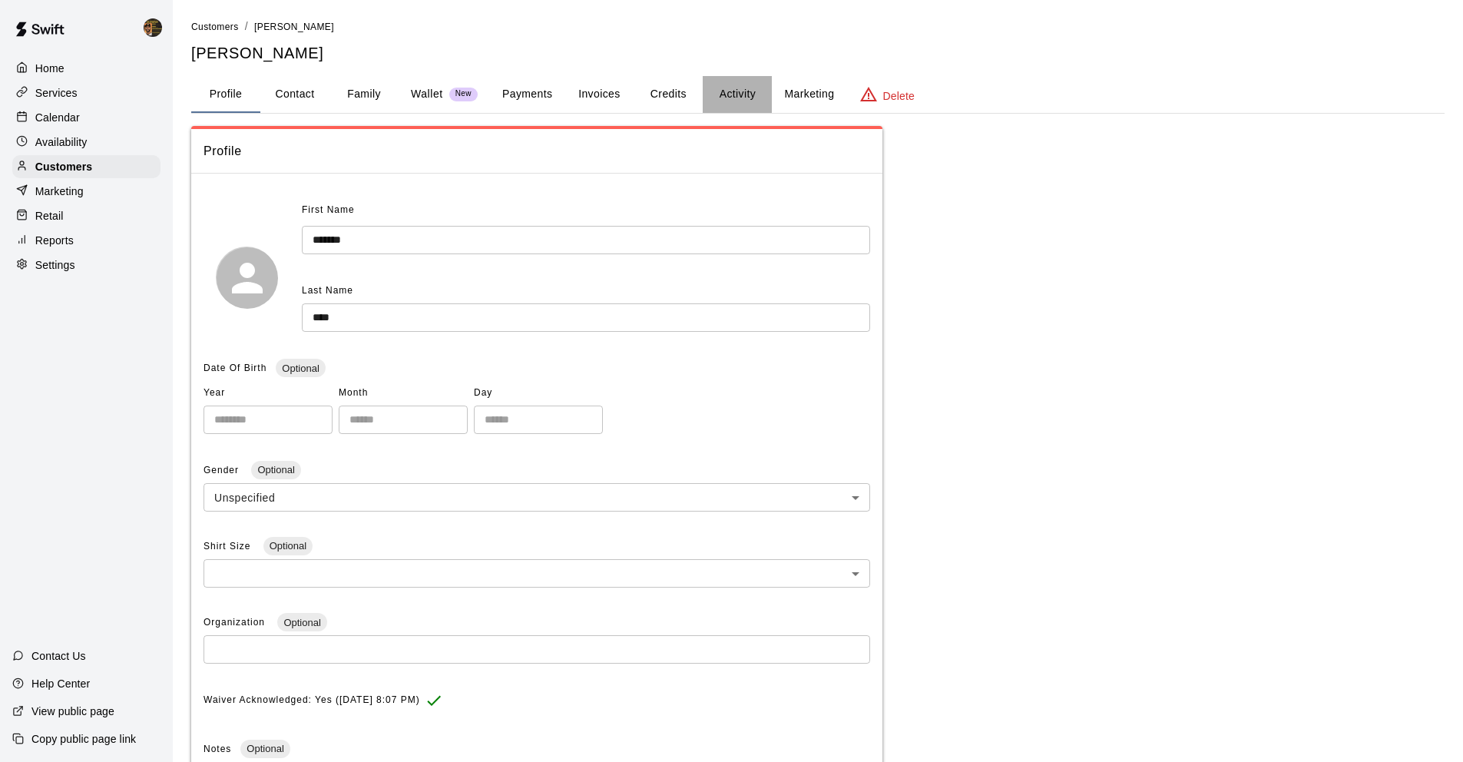
click at [758, 108] on button "Activity" at bounding box center [737, 94] width 69 height 37
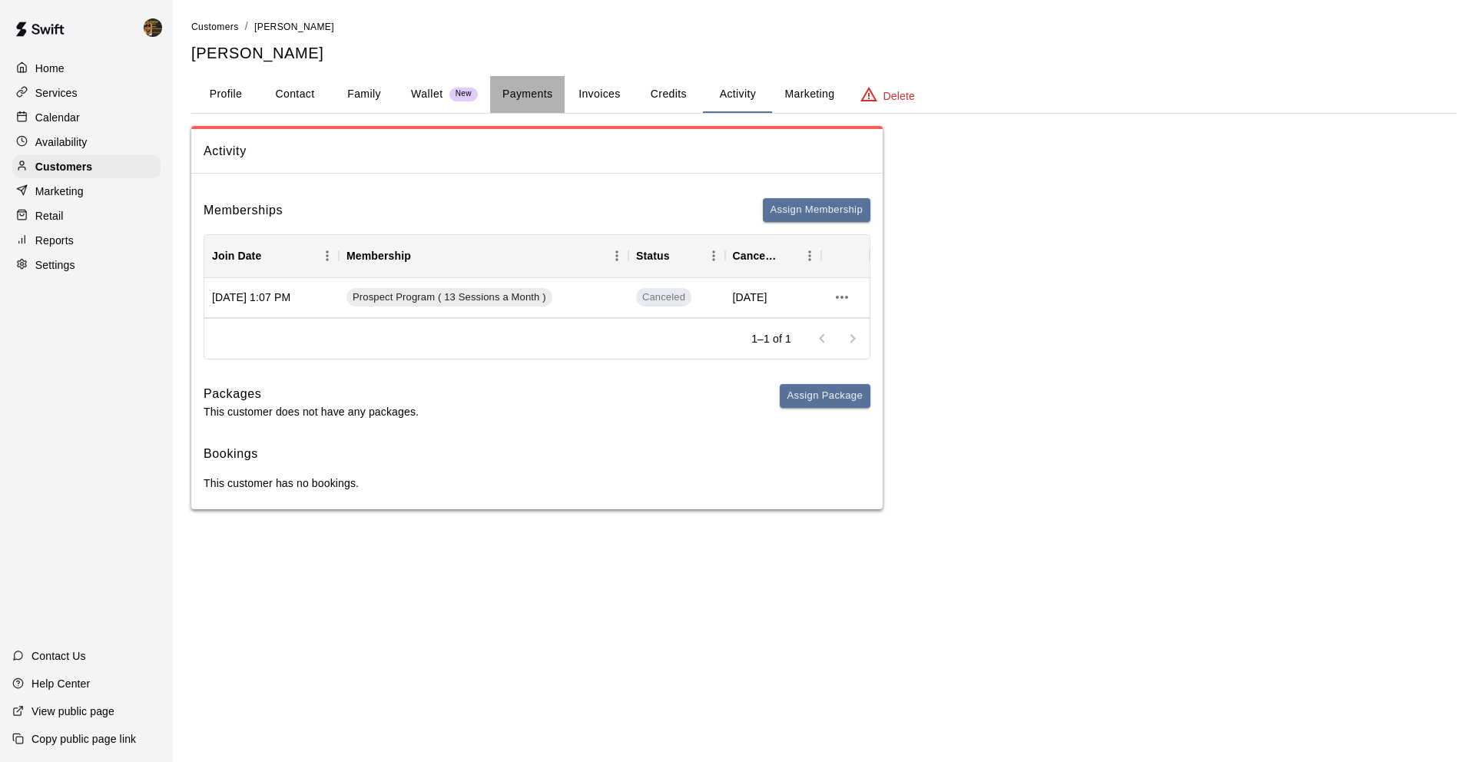
click at [549, 94] on button "Payments" at bounding box center [527, 94] width 75 height 37
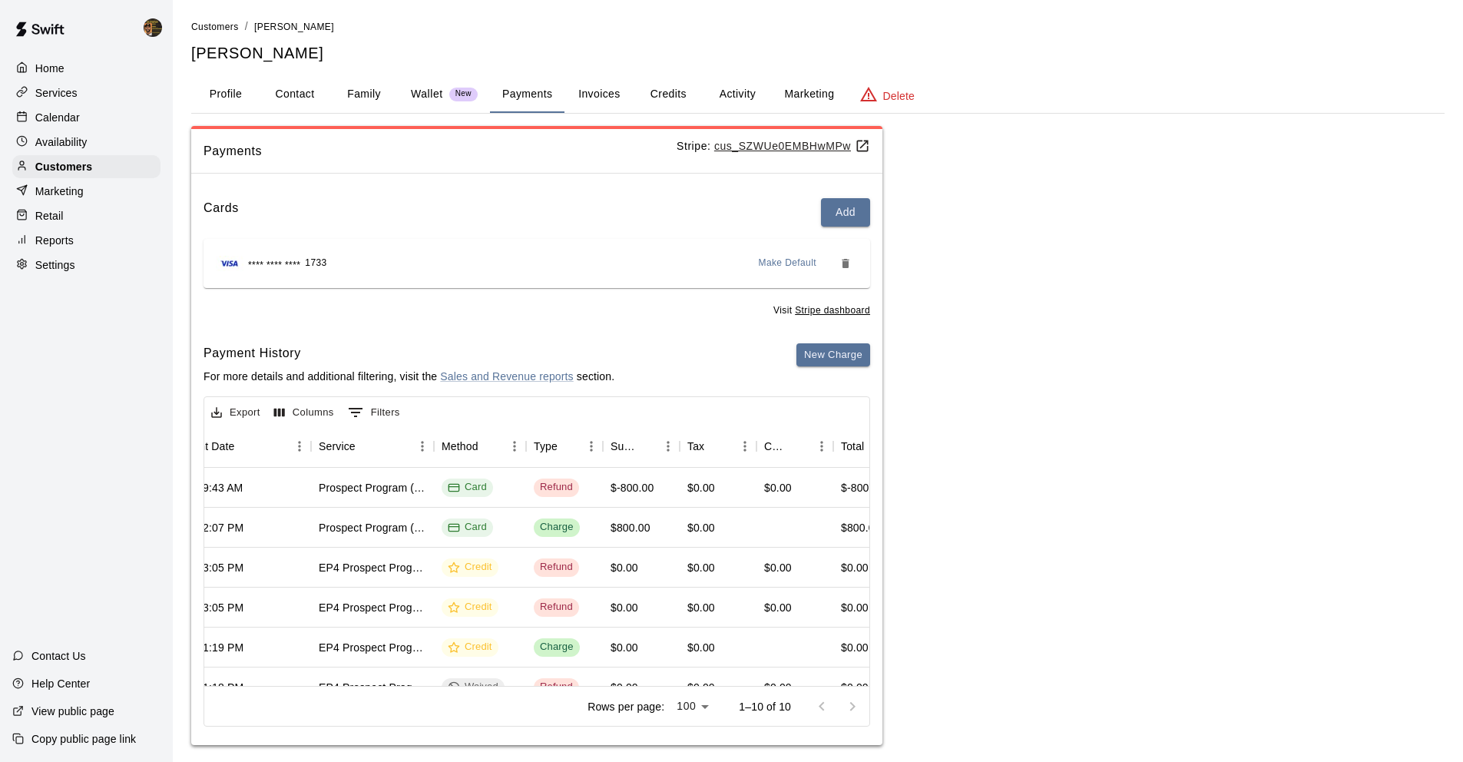
scroll to position [14, 0]
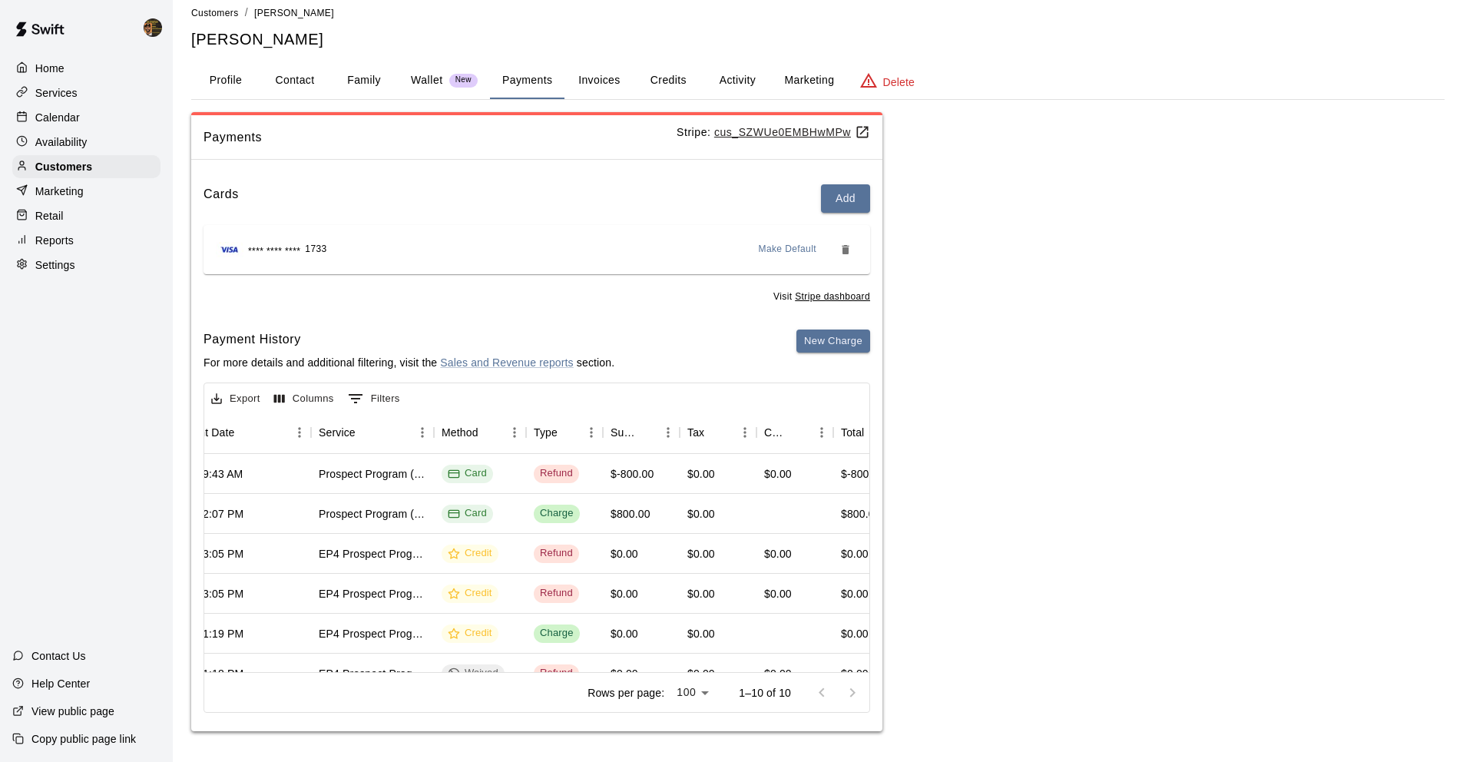
drag, startPoint x: 1474, startPoint y: 285, endPoint x: 1474, endPoint y: 369, distance: 84.5
click at [1463, 369] on html "Home Services Calendar Availability Customers Marketing Retail Reports Settings…" at bounding box center [731, 374] width 1463 height 776
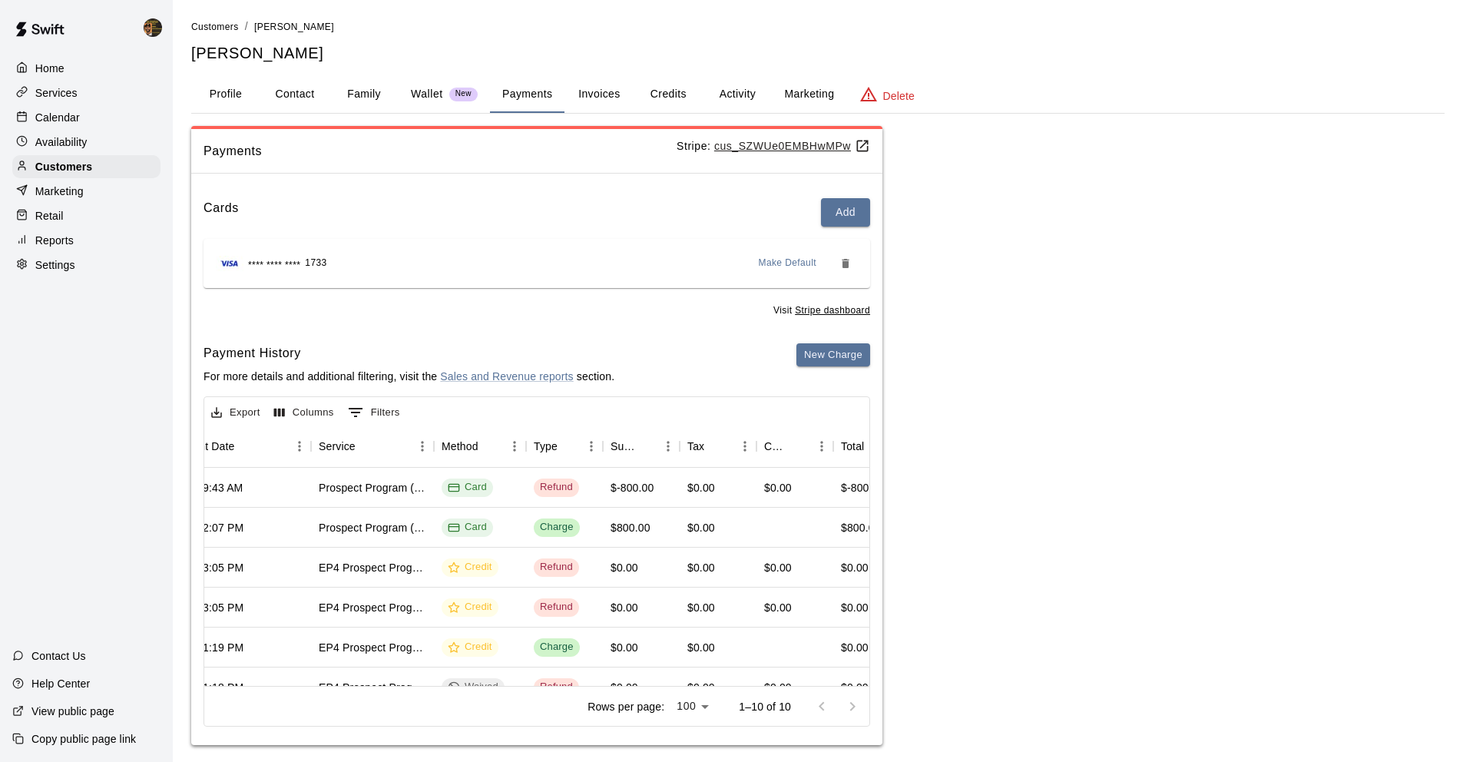
click at [740, 98] on button "Activity" at bounding box center [737, 94] width 69 height 37
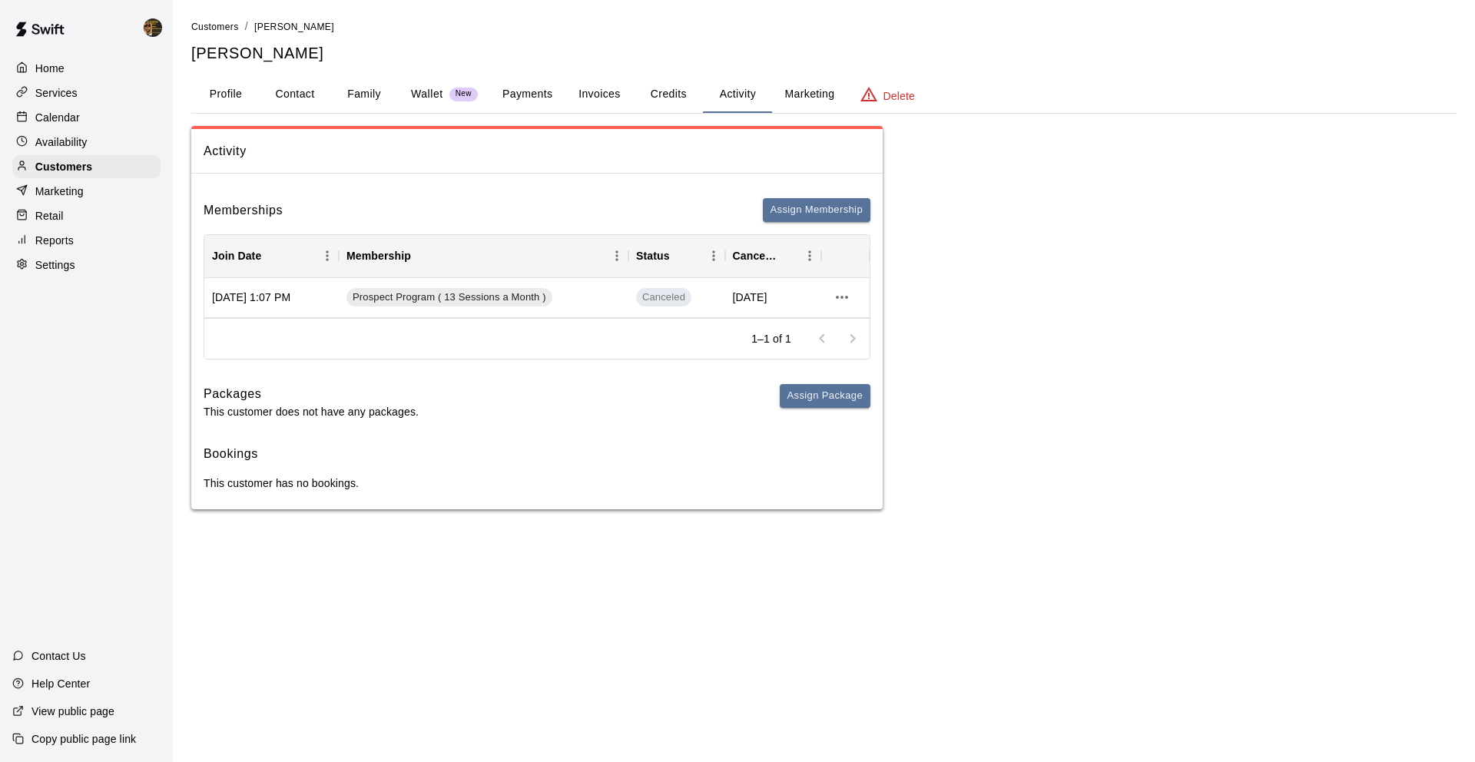
click at [681, 93] on button "Credits" at bounding box center [668, 94] width 69 height 37
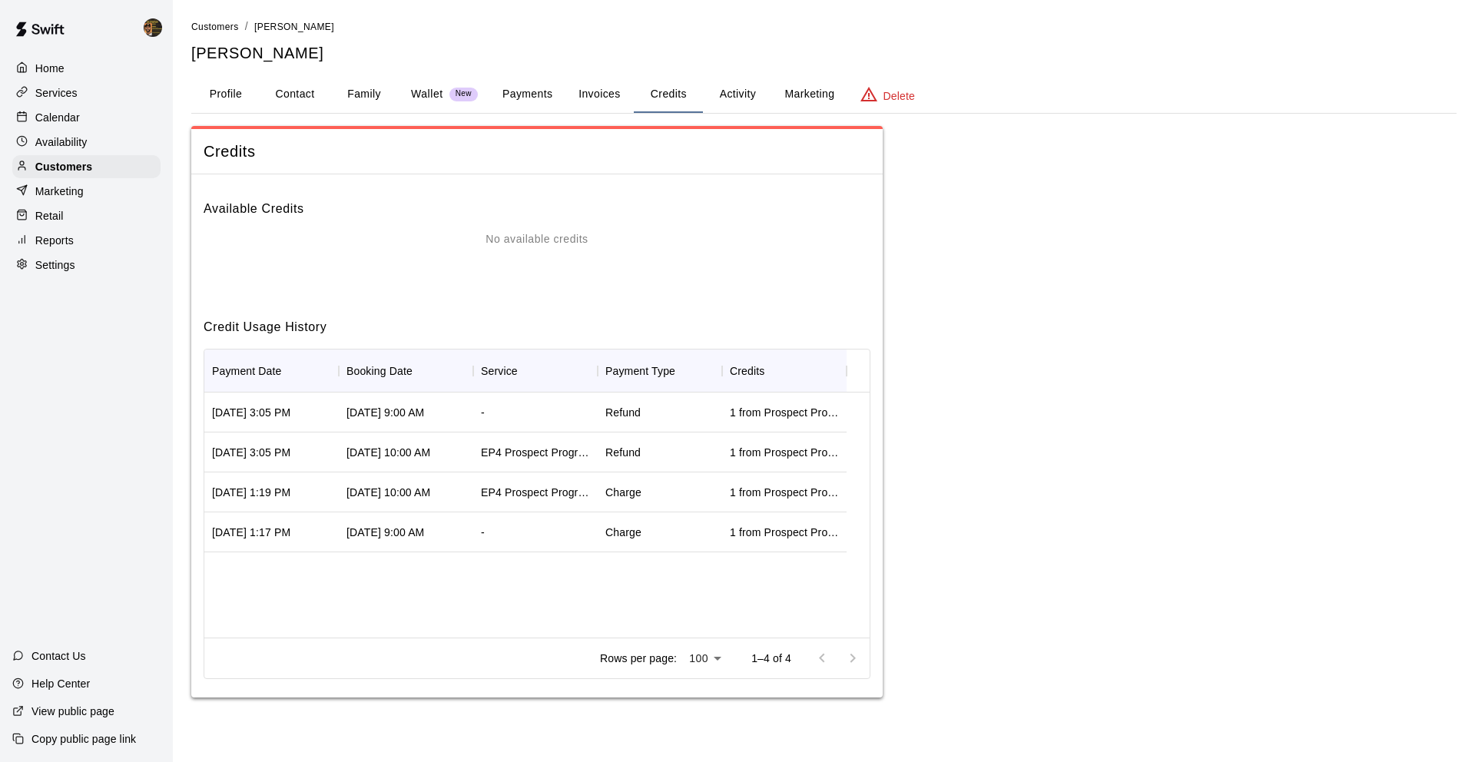
click at [780, 93] on button "Marketing" at bounding box center [809, 94] width 75 height 37
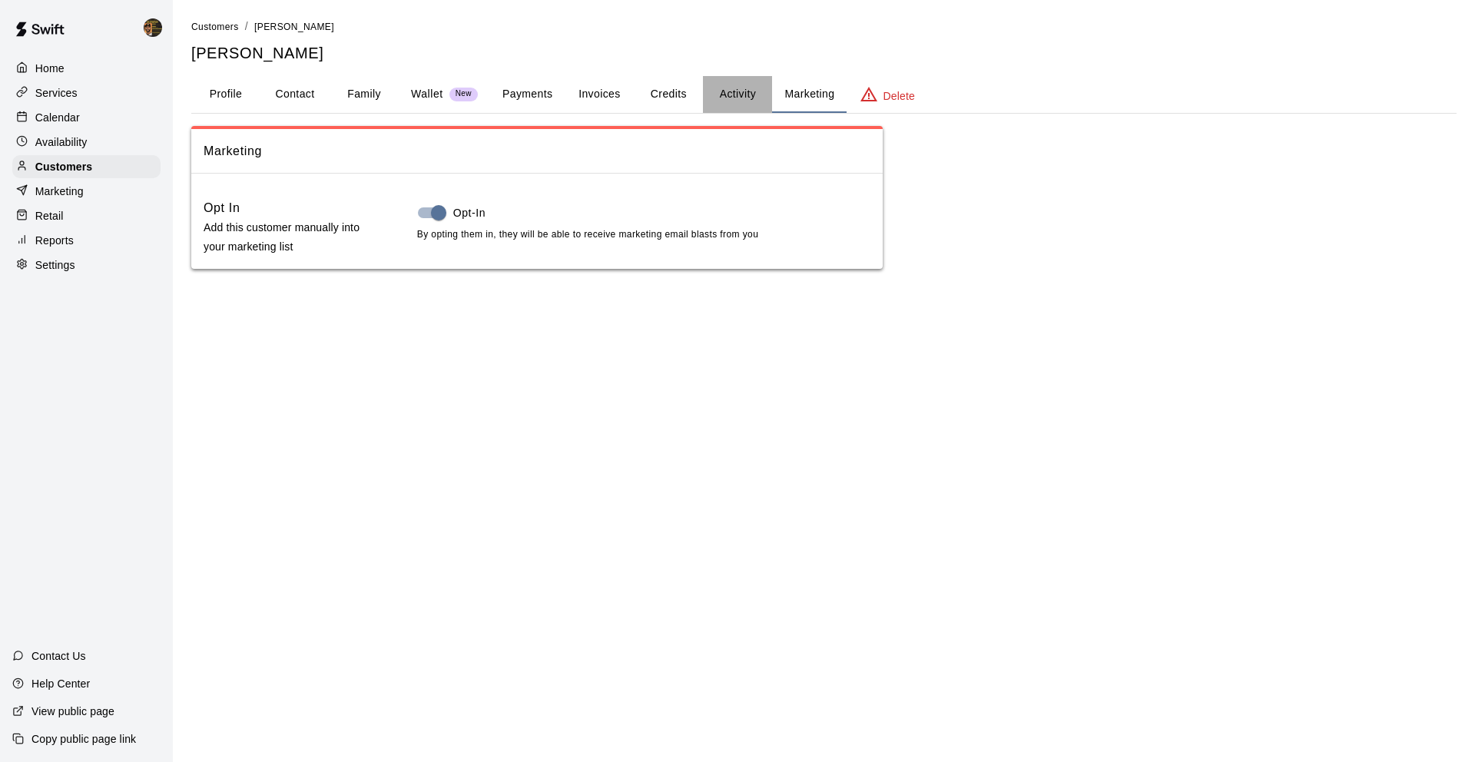
click at [748, 89] on button "Activity" at bounding box center [737, 94] width 69 height 37
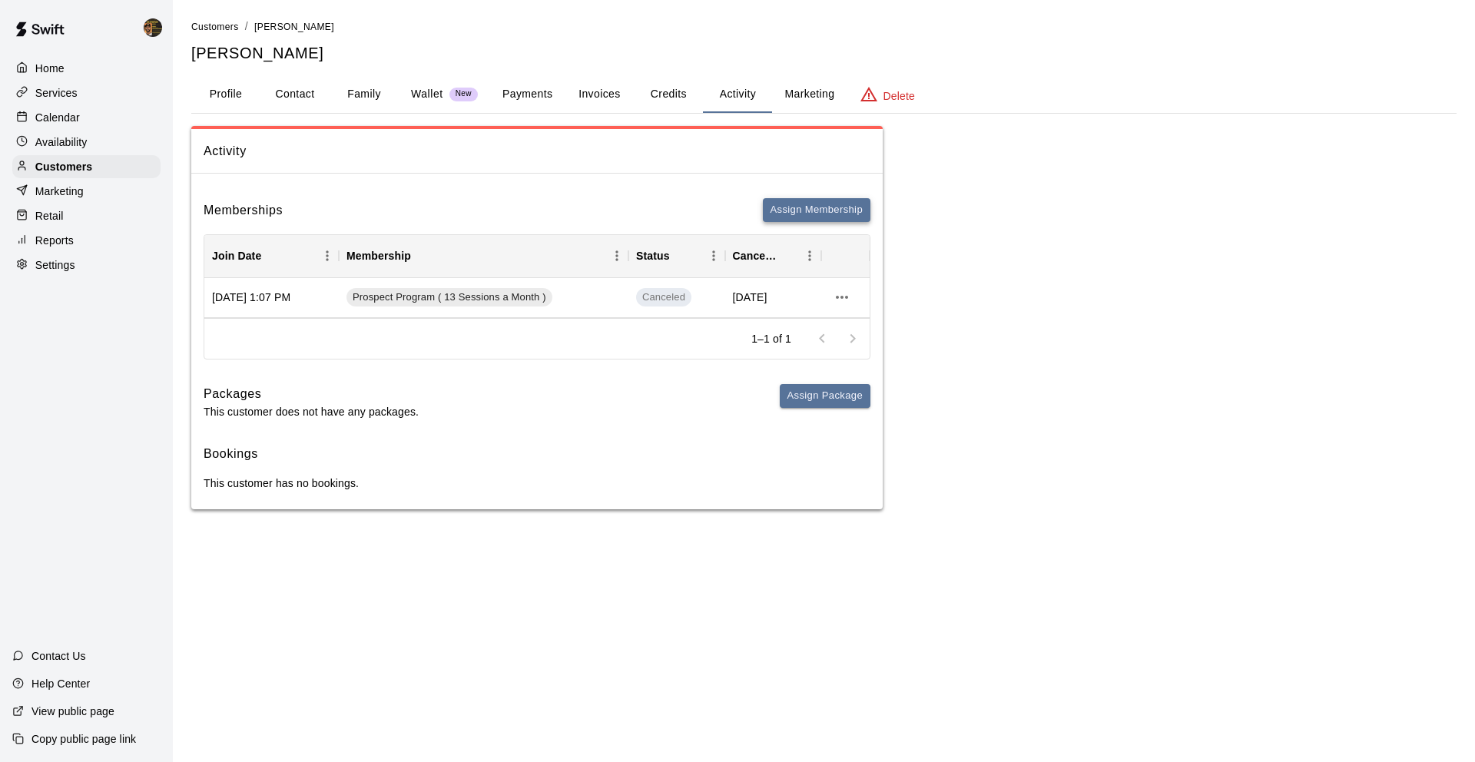
click at [856, 210] on button "Assign Membership" at bounding box center [817, 210] width 108 height 24
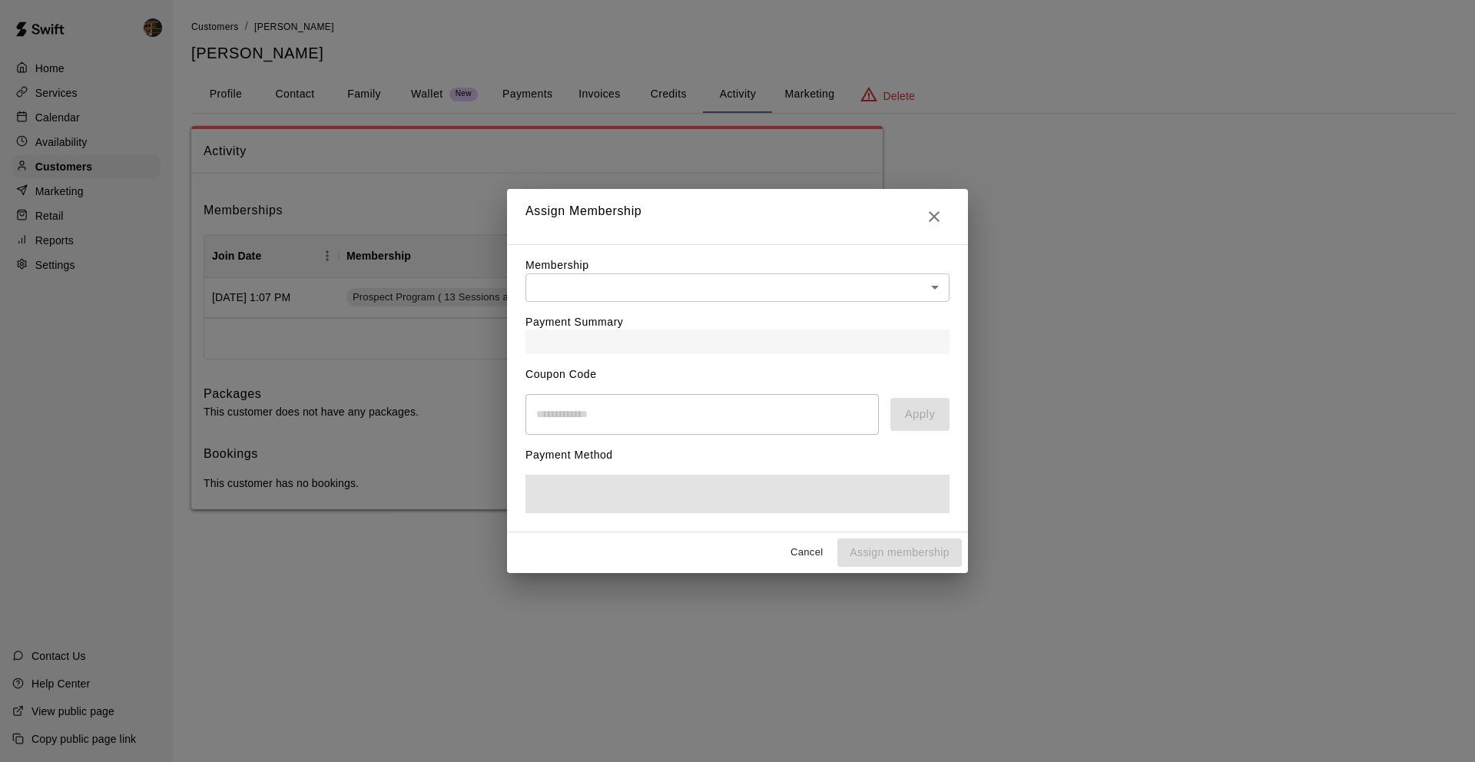
click at [753, 288] on body "Home Services Calendar Availability Customers Marketing Retail Reports Settings…" at bounding box center [737, 270] width 1475 height 540
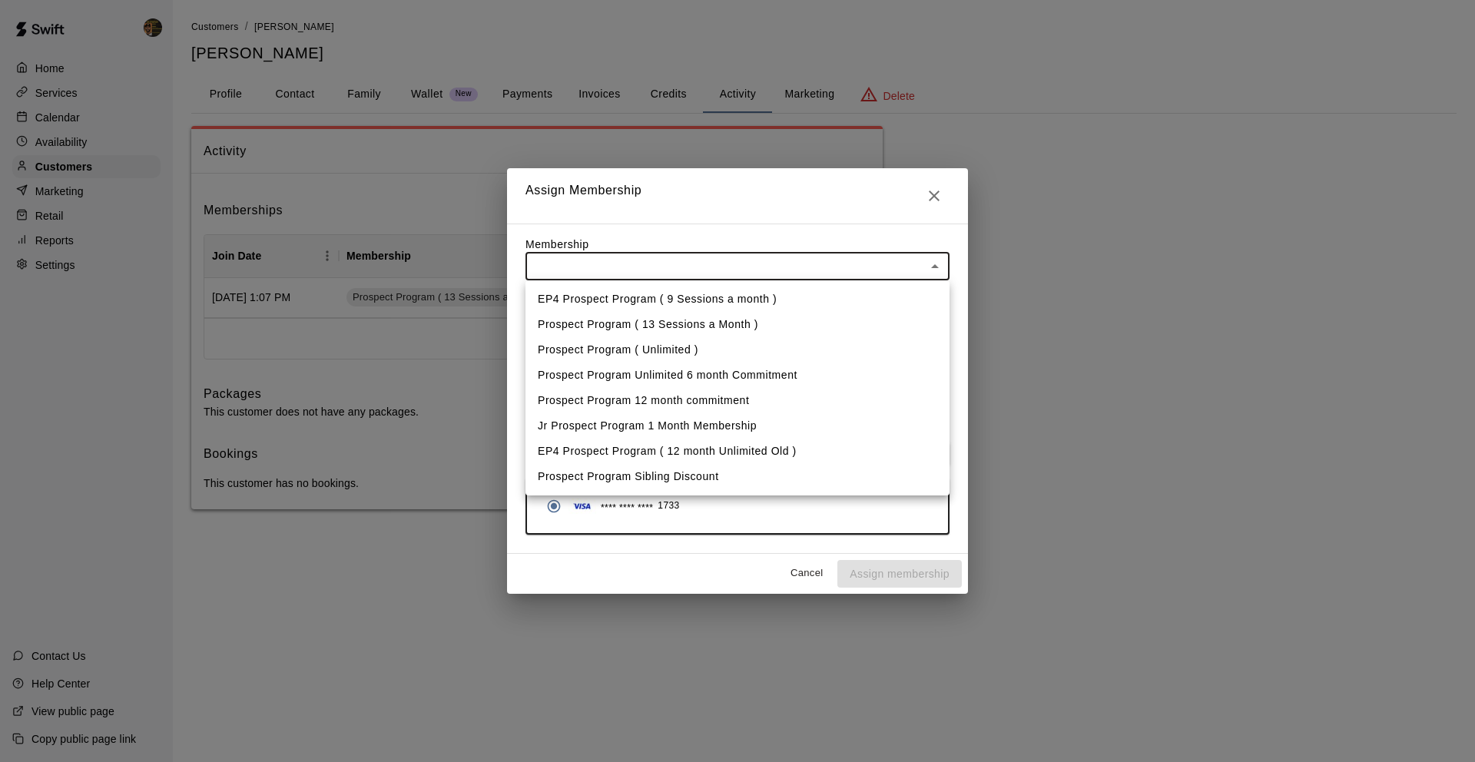
click at [763, 198] on div at bounding box center [737, 381] width 1475 height 762
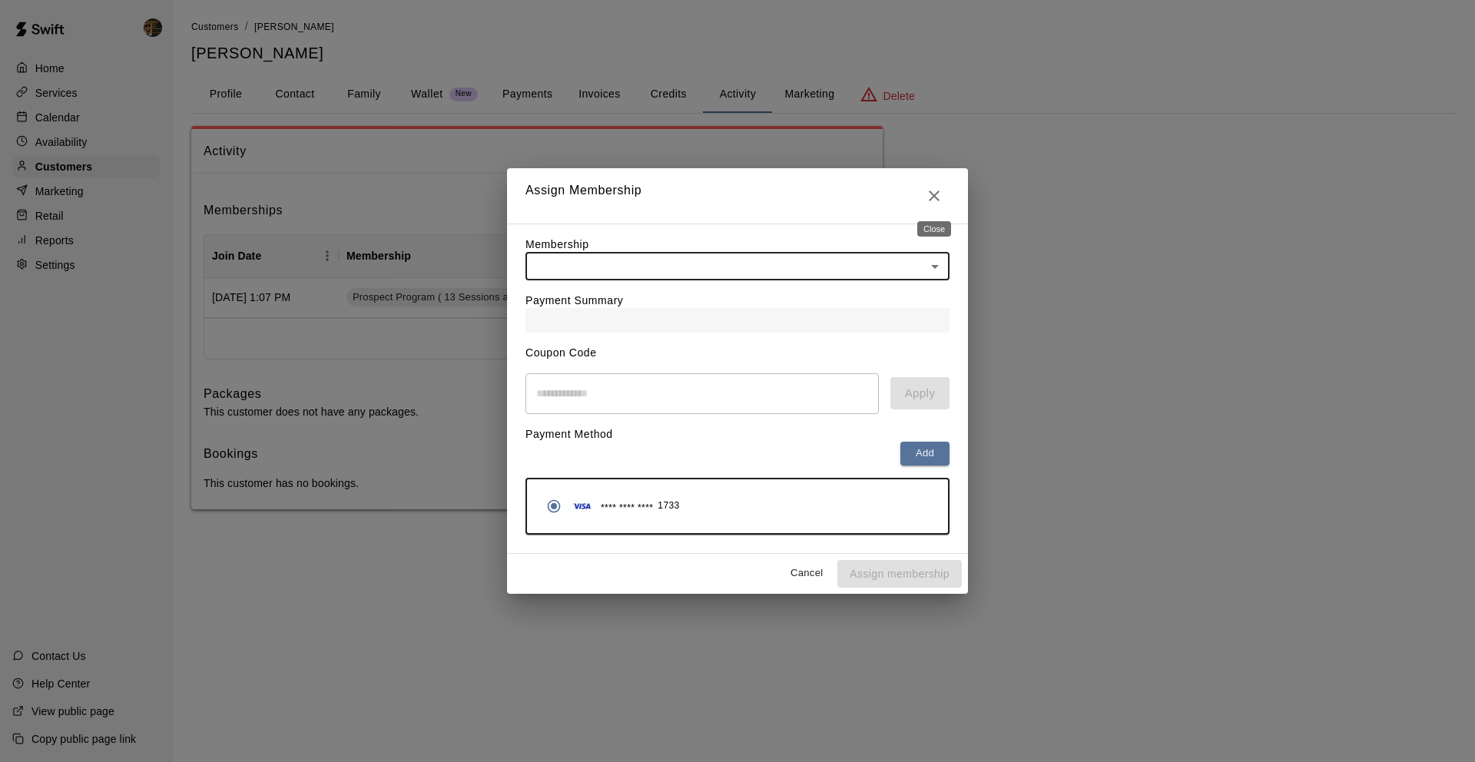
click at [946, 194] on button "Close" at bounding box center [934, 196] width 31 height 31
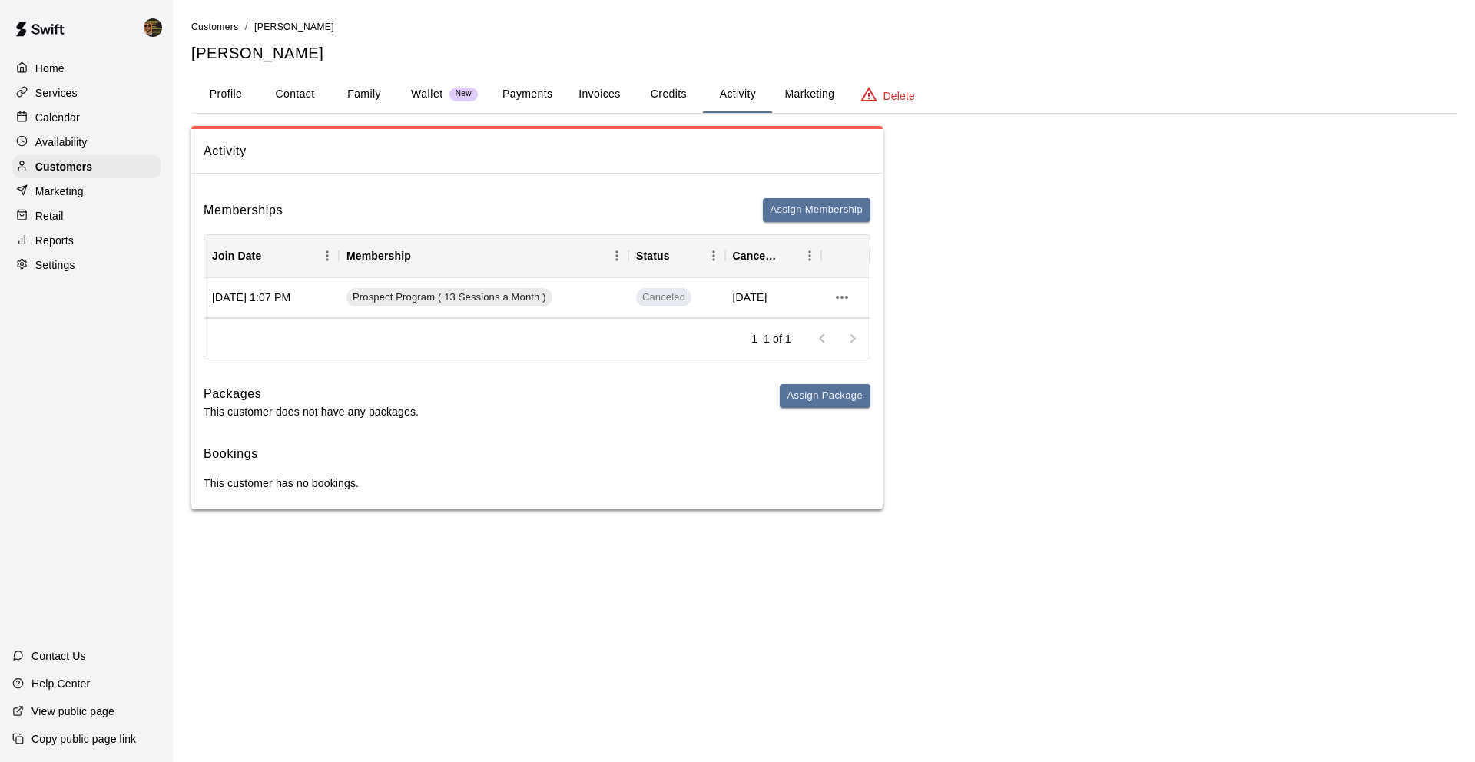
click at [482, 102] on div "Profile Contact Family Wallet New Payments Invoices Credits Activity Marketing …" at bounding box center [823, 94] width 1265 height 37
click at [311, 95] on button "Contact" at bounding box center [294, 94] width 69 height 37
select select "**"
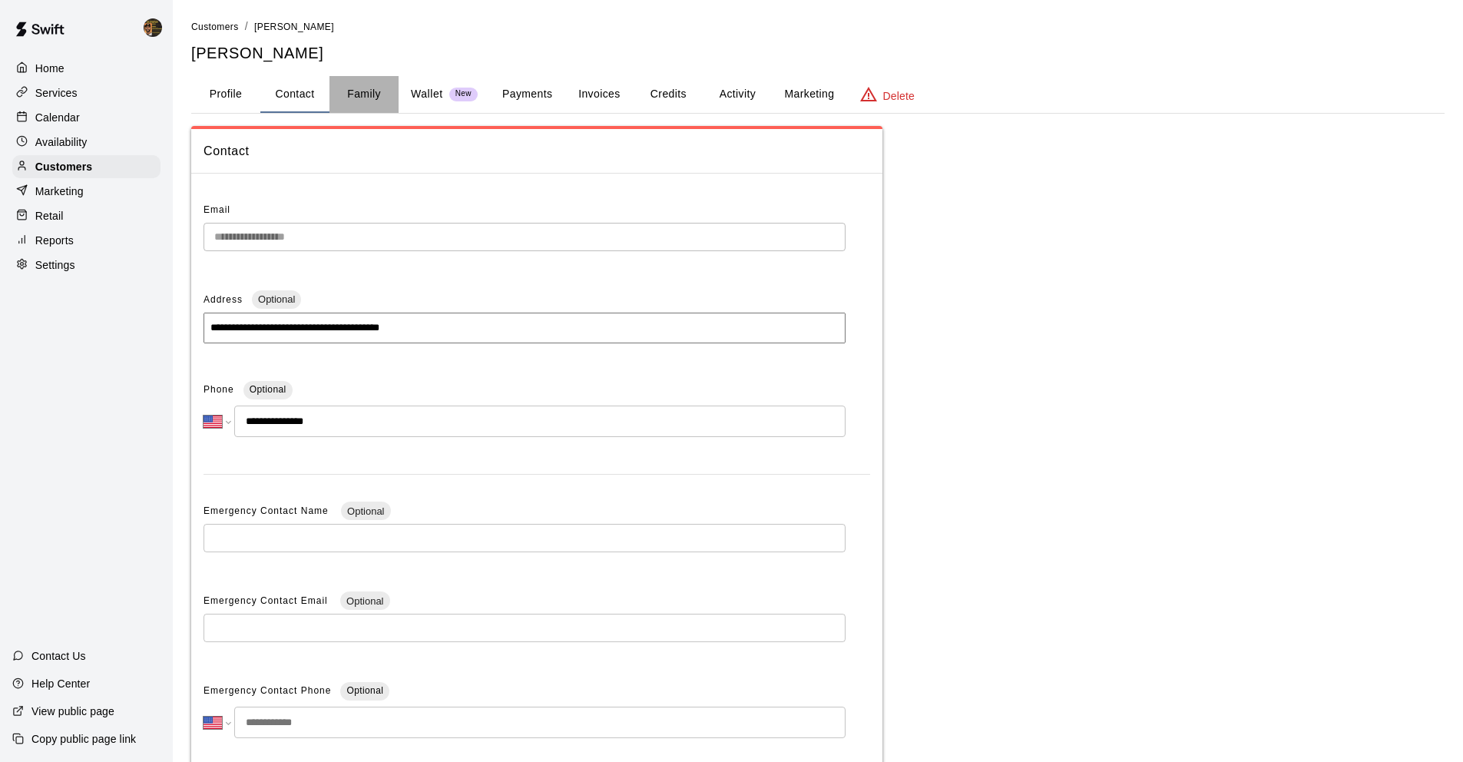
click at [357, 91] on button "Family" at bounding box center [364, 94] width 69 height 37
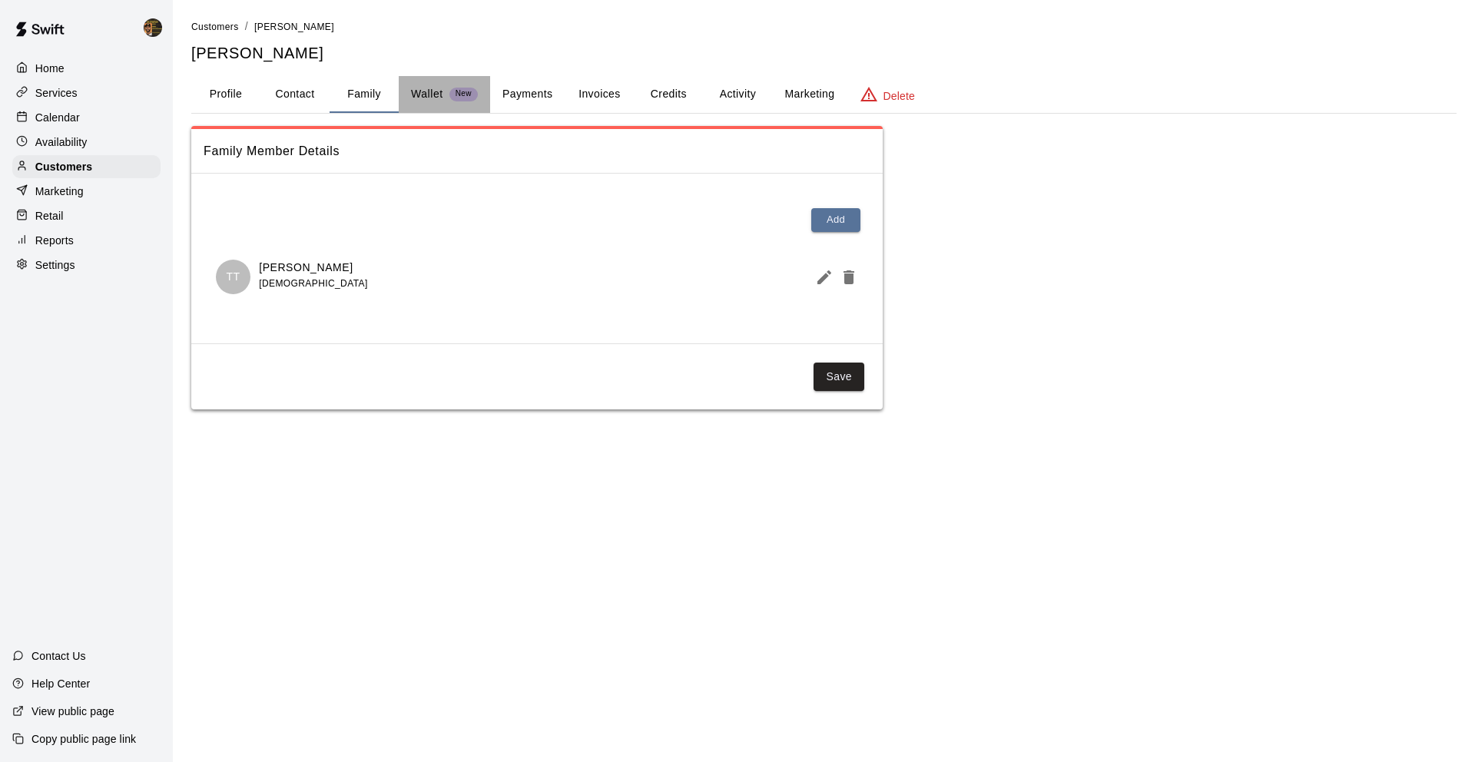
click at [429, 93] on p "Wallet" at bounding box center [427, 94] width 32 height 16
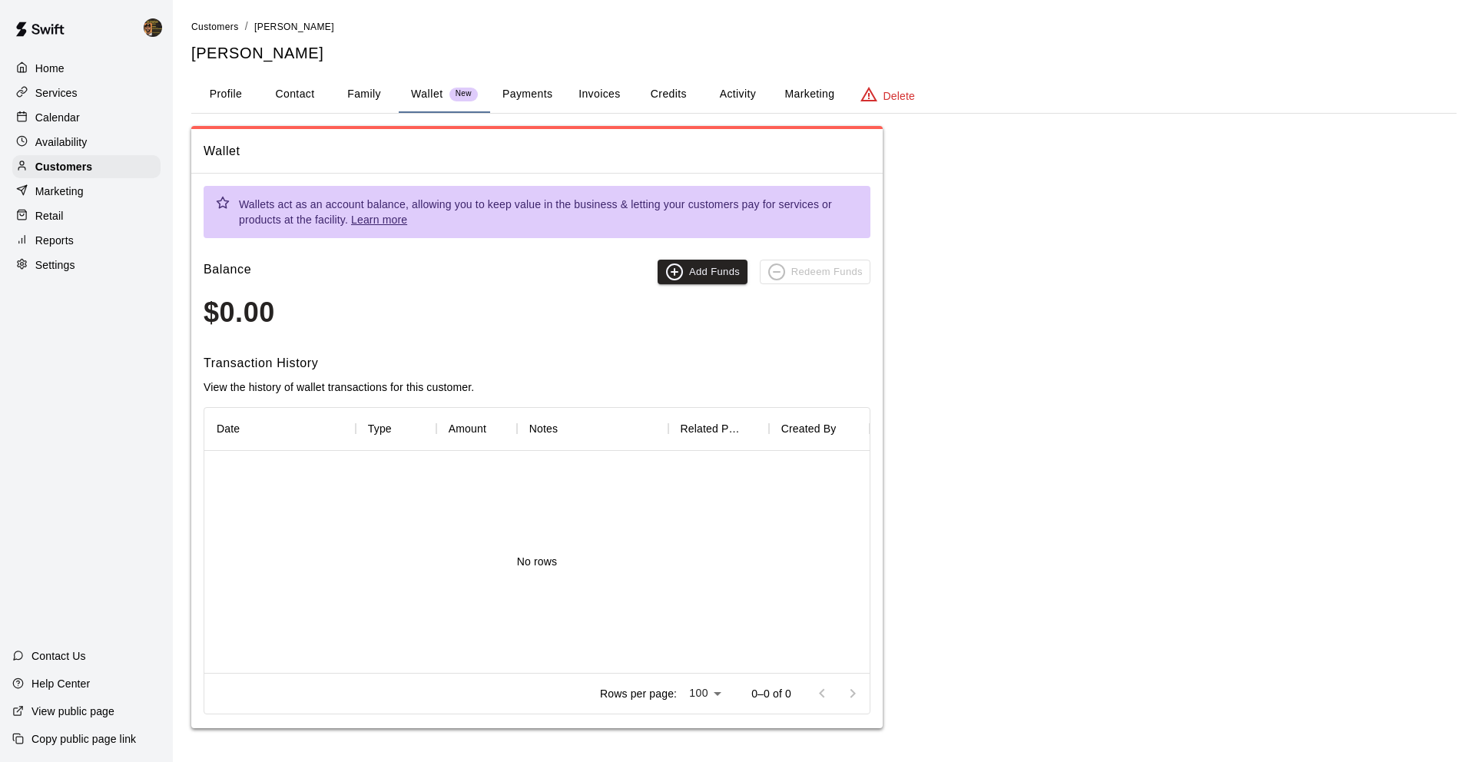
click at [533, 94] on button "Payments" at bounding box center [527, 94] width 75 height 37
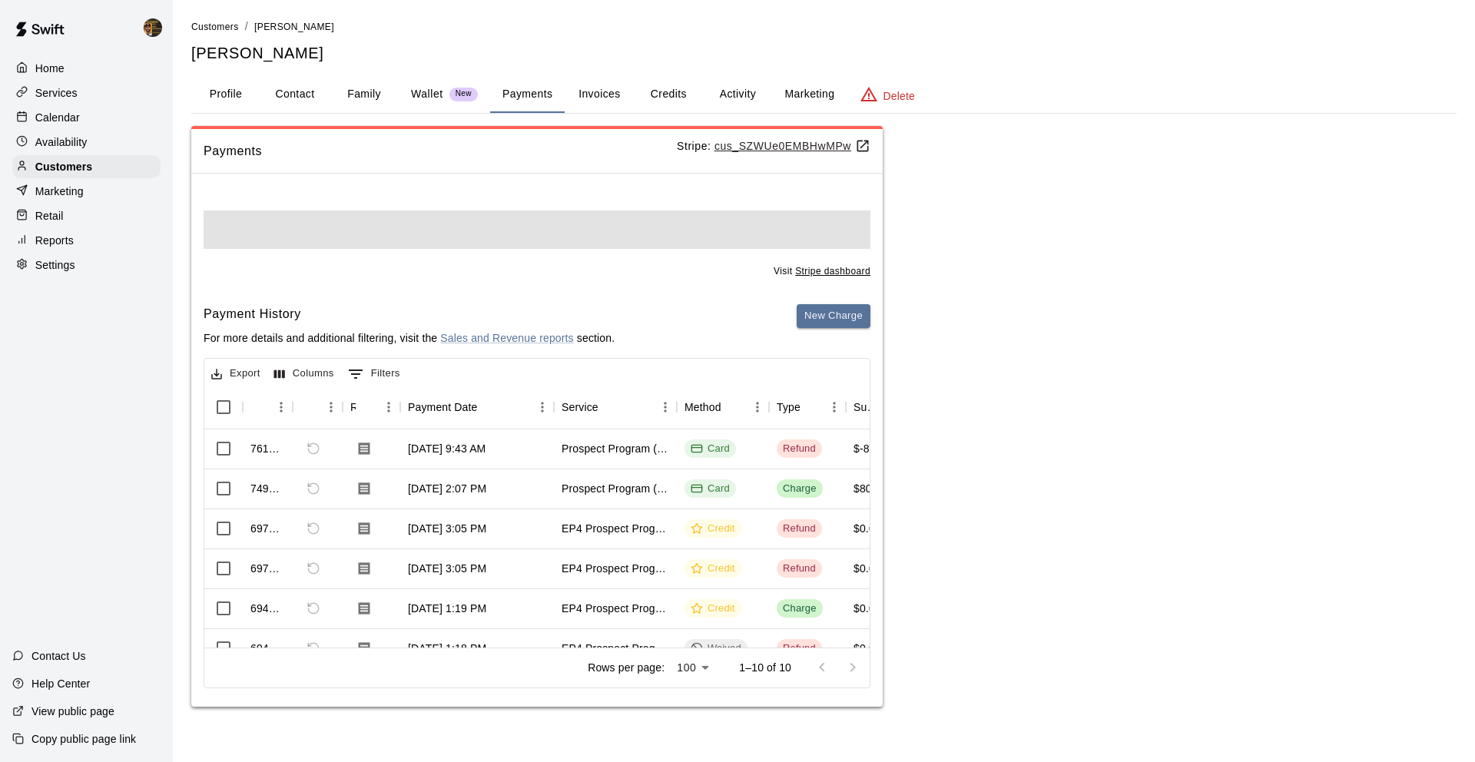
click at [750, 153] on p "Stripe: cus_SZWUe0EMBHwMPw" at bounding box center [774, 146] width 194 height 16
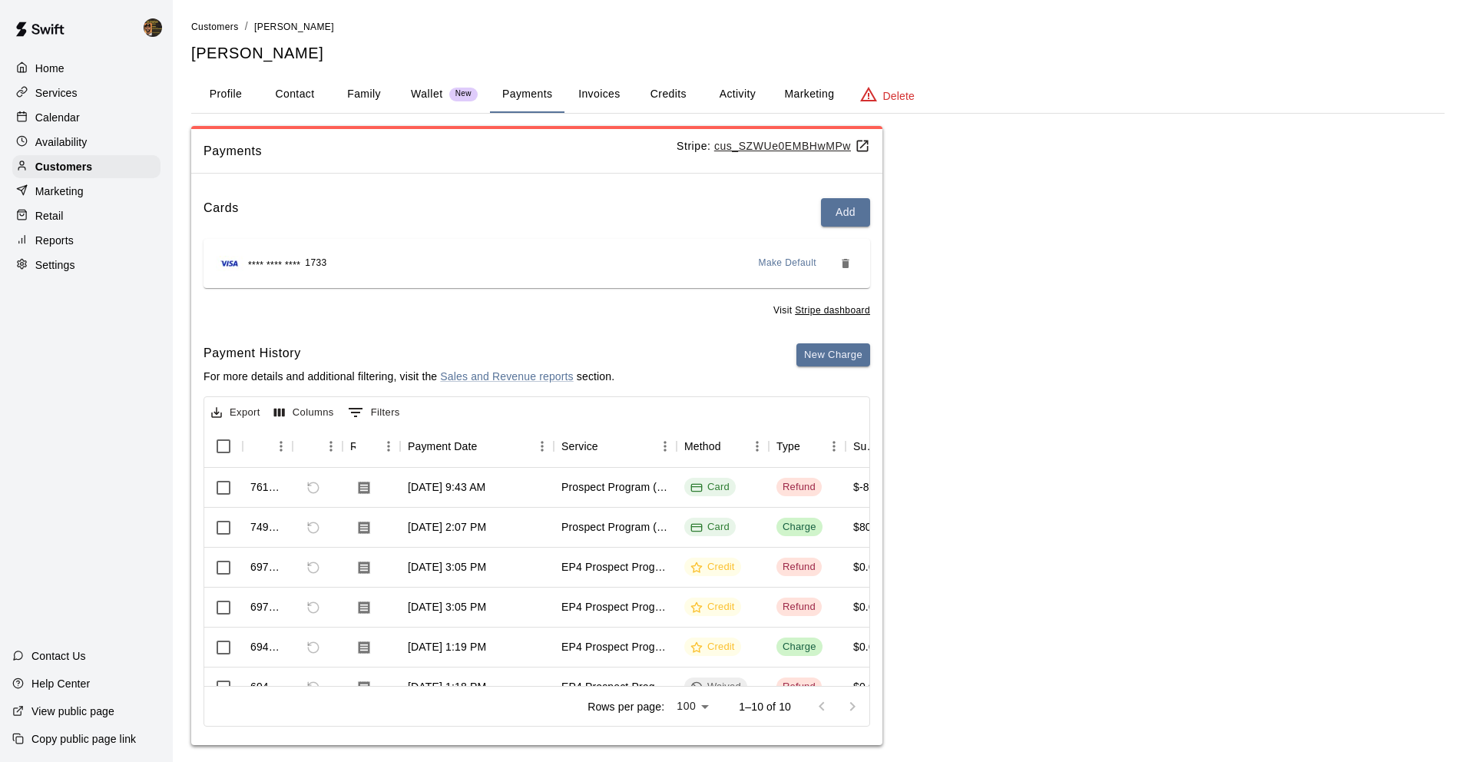
click at [750, 148] on u "cus_SZWUe0EMBHwMPw" at bounding box center [792, 146] width 156 height 12
